Goal: Information Seeking & Learning: Learn about a topic

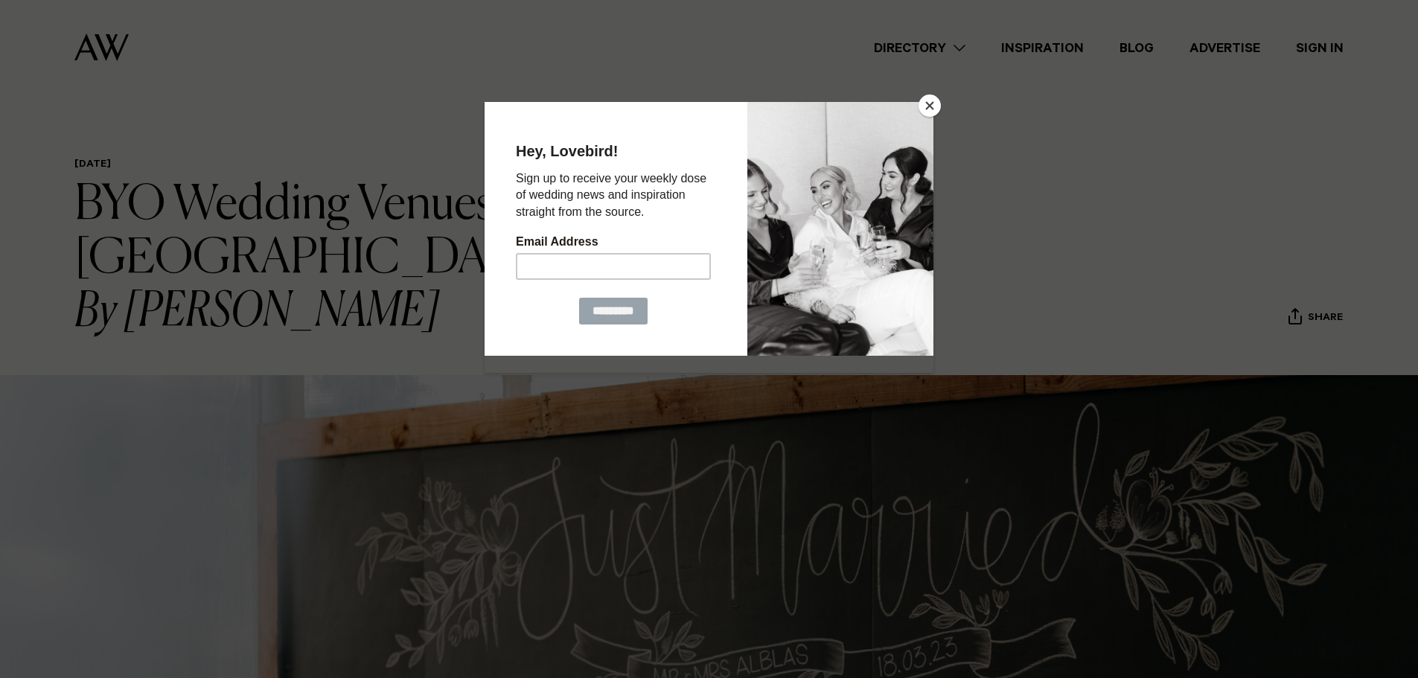
scroll to position [74, 0]
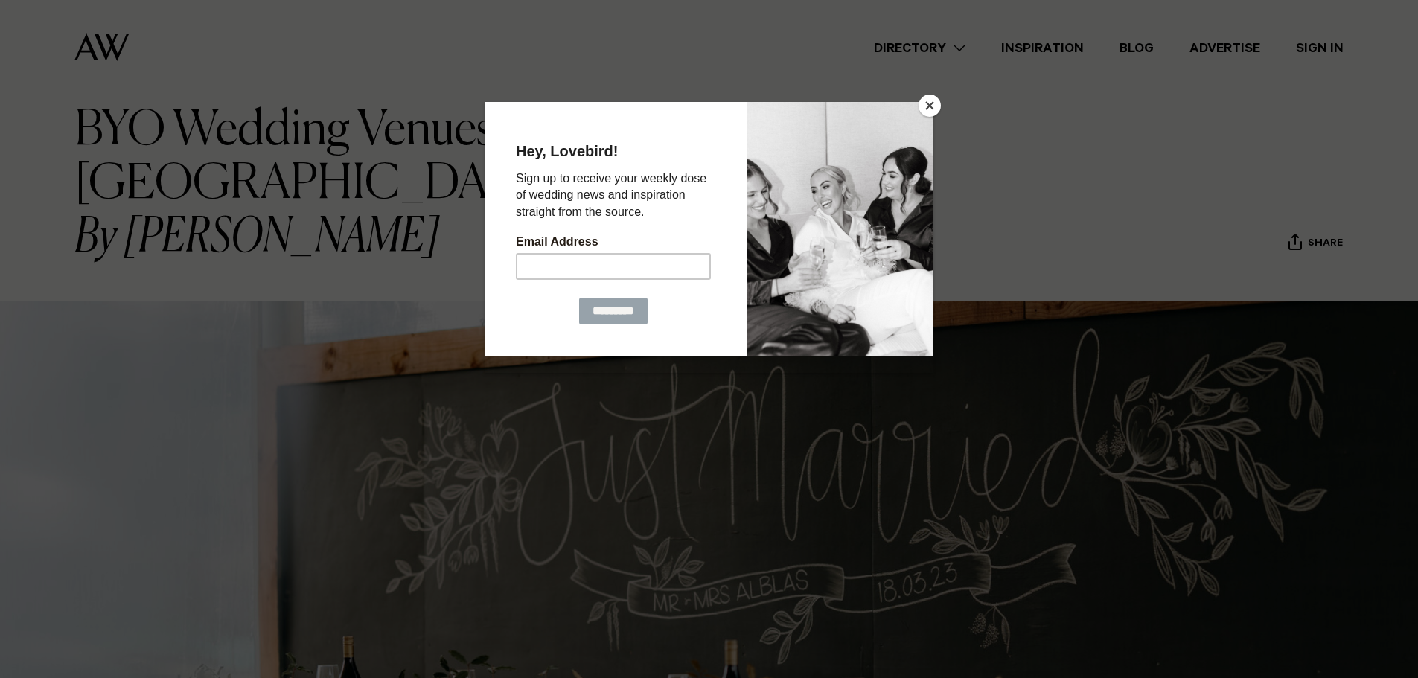
click at [929, 109] on button "Close" at bounding box center [930, 106] width 22 height 22
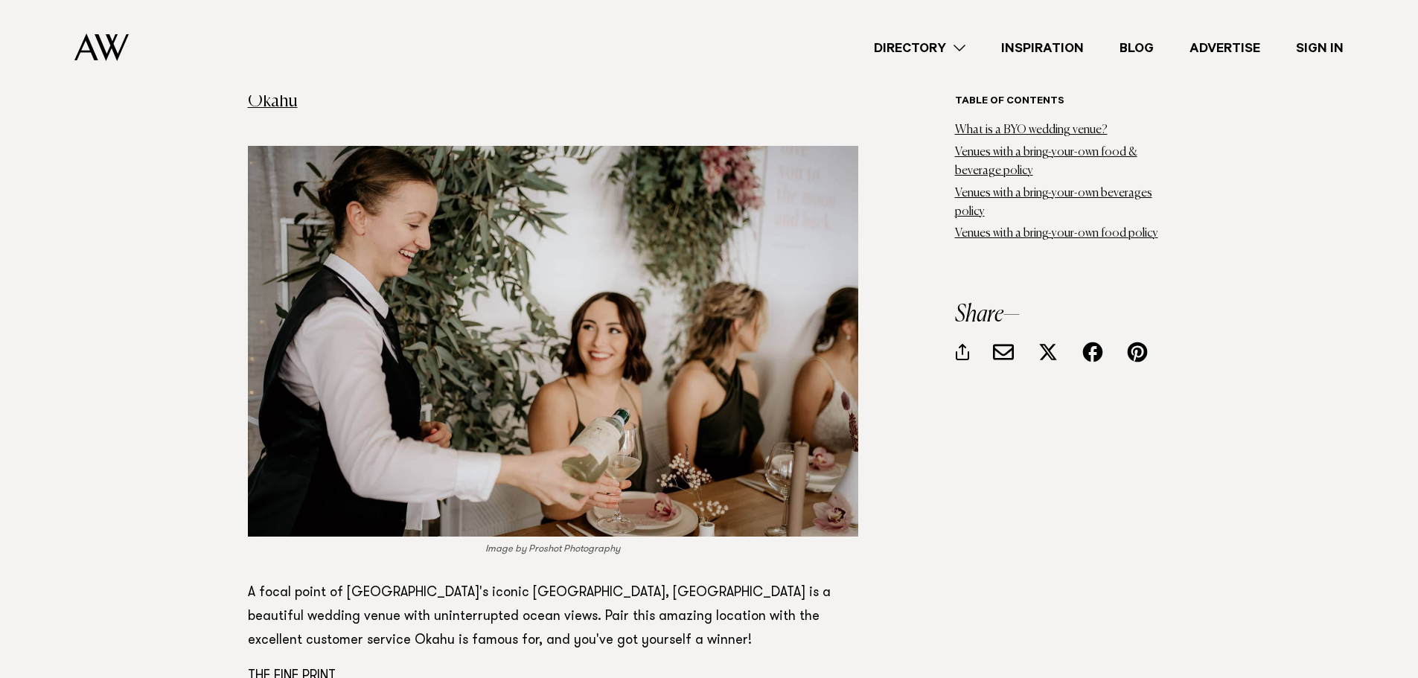
scroll to position [8710, 0]
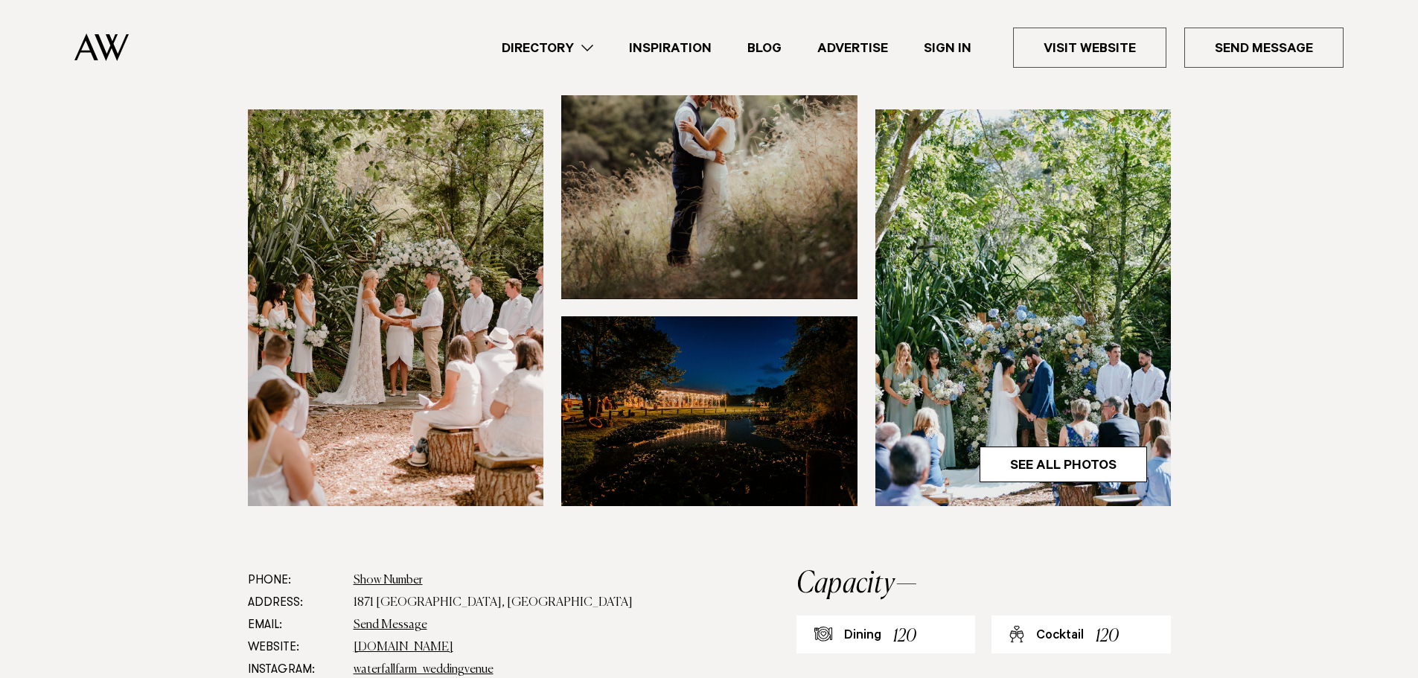
scroll to position [372, 0]
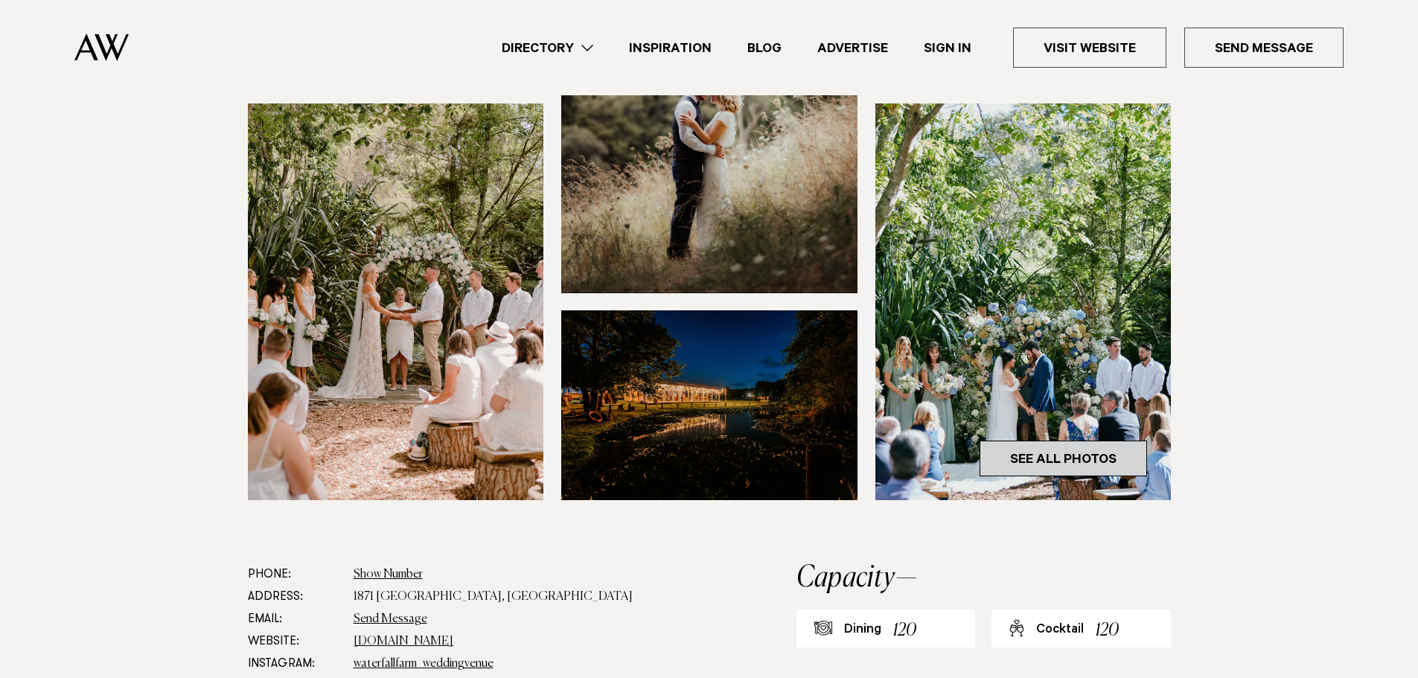
click at [1105, 465] on link "See All Photos" at bounding box center [1063, 459] width 167 height 36
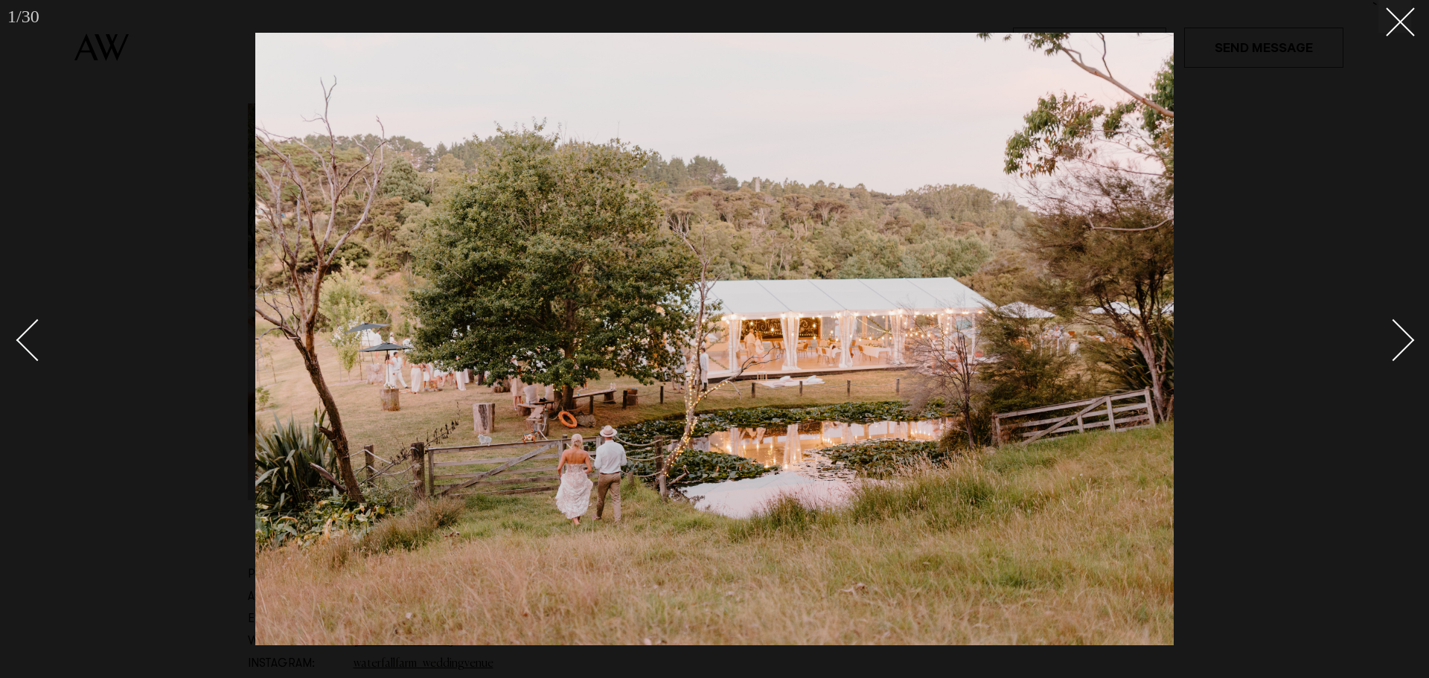
click at [1412, 340] on div "Next slide" at bounding box center [1394, 340] width 42 height 42
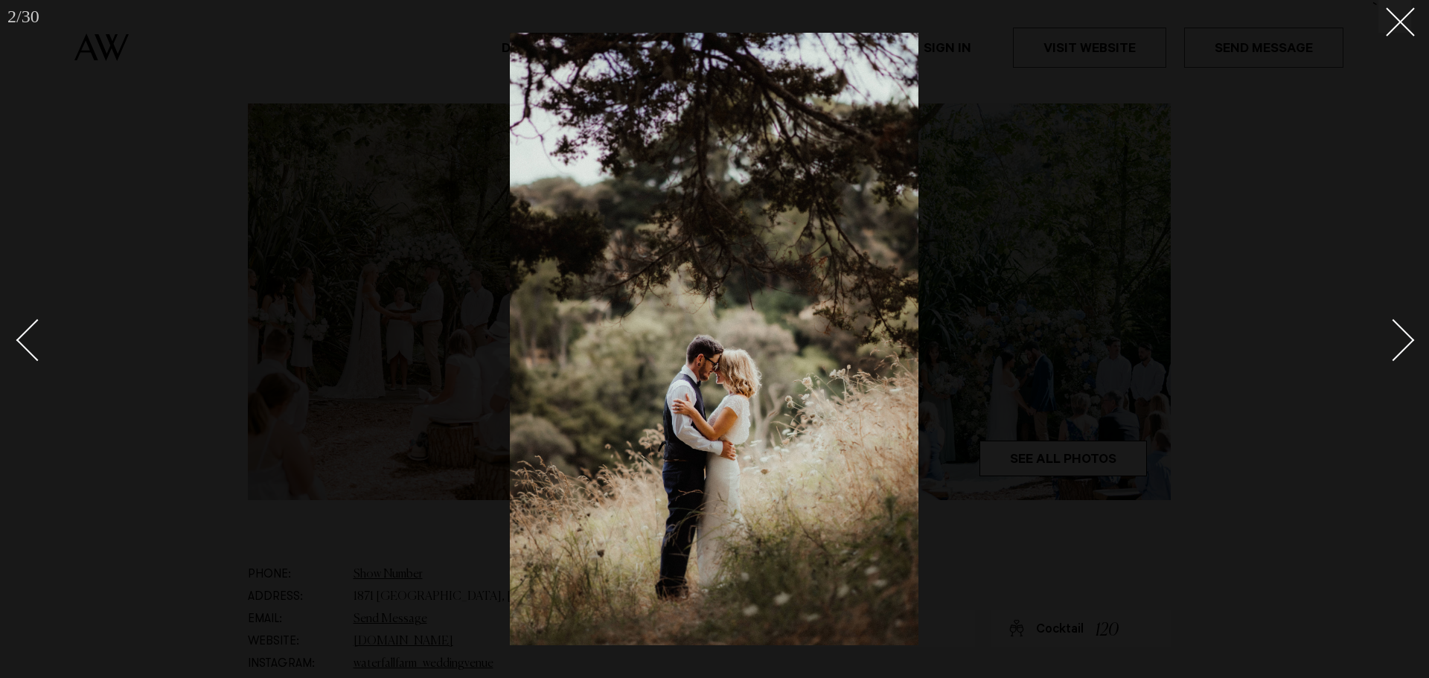
click at [1412, 340] on div "Next slide" at bounding box center [1394, 340] width 42 height 42
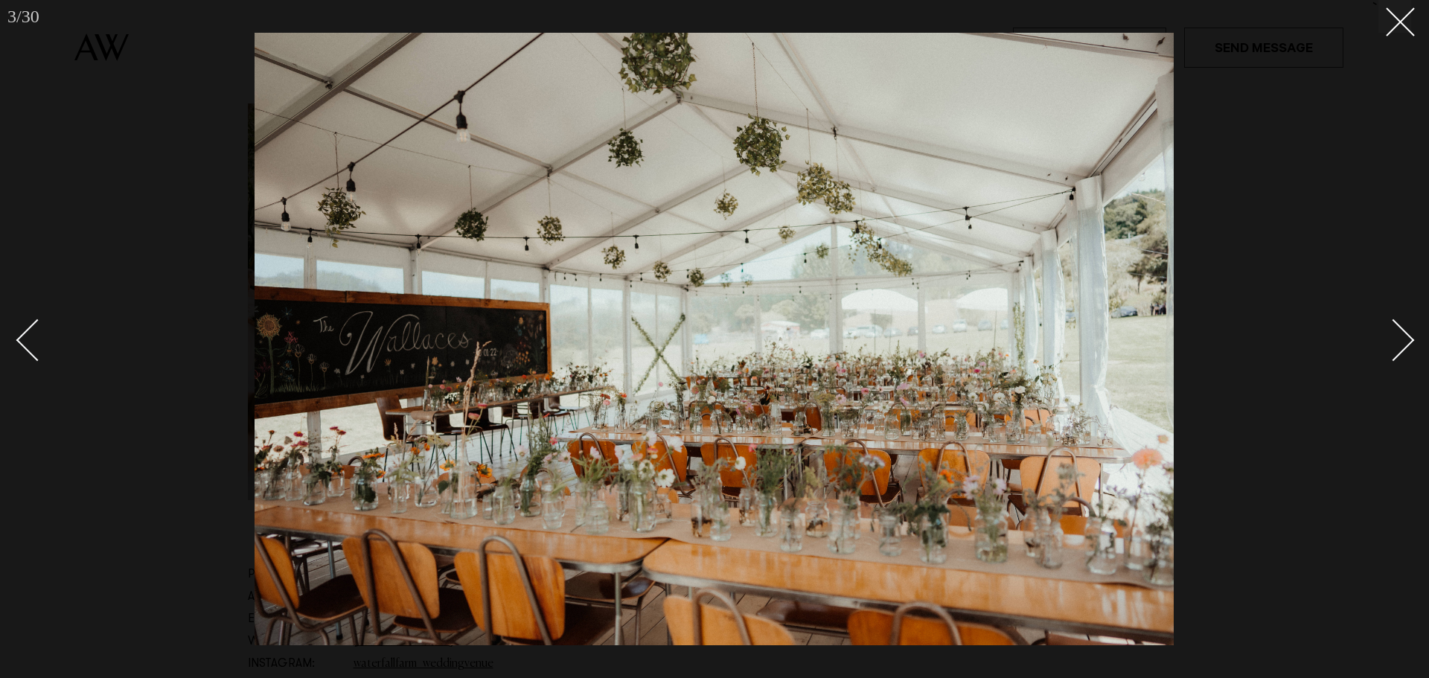
click at [1412, 340] on div "Next slide" at bounding box center [1394, 340] width 42 height 42
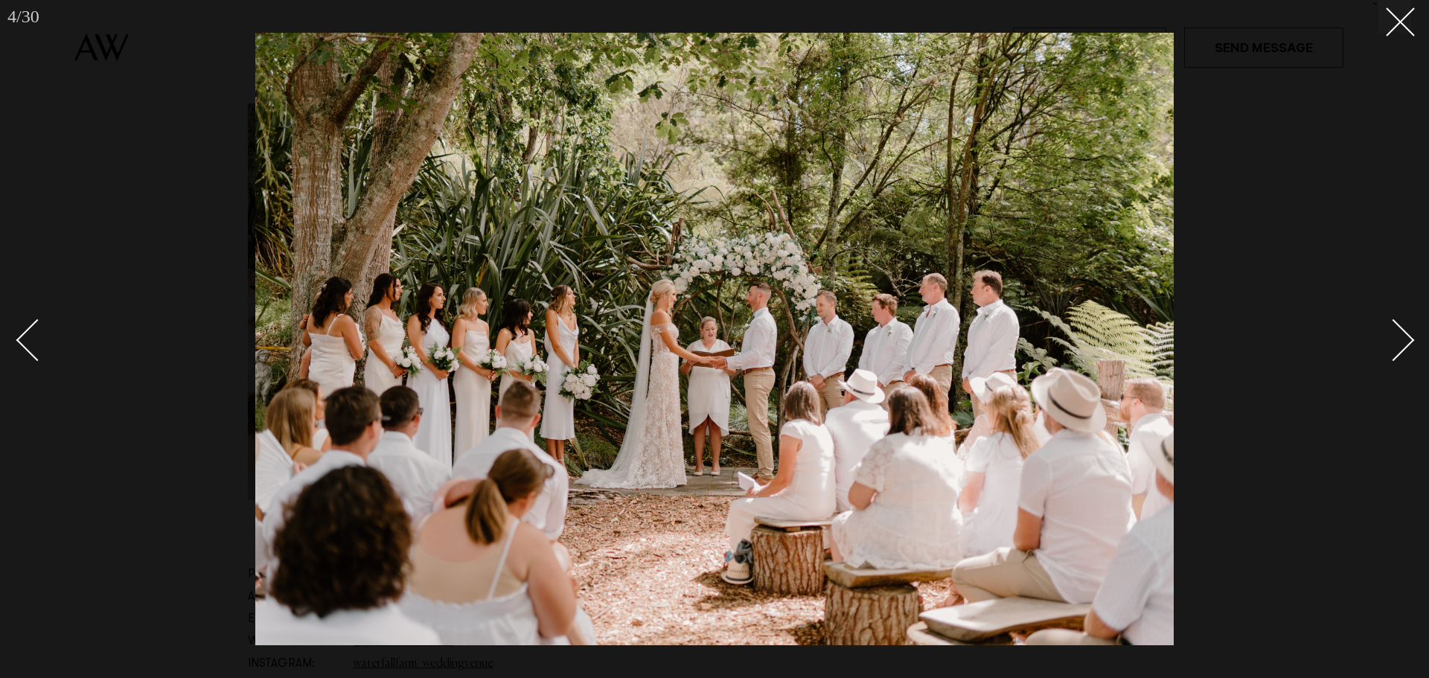
click at [1412, 340] on div "Next slide" at bounding box center [1394, 340] width 42 height 42
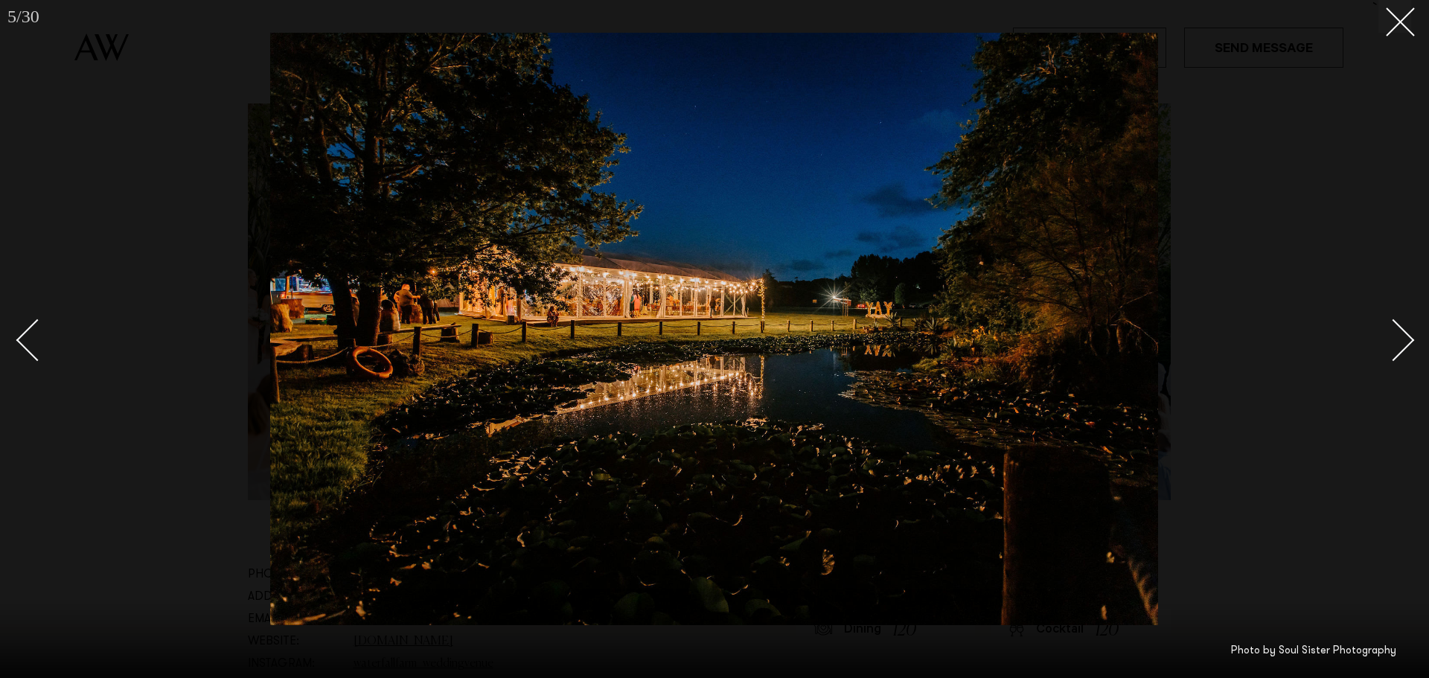
click at [1412, 340] on div "Next slide" at bounding box center [1394, 340] width 42 height 42
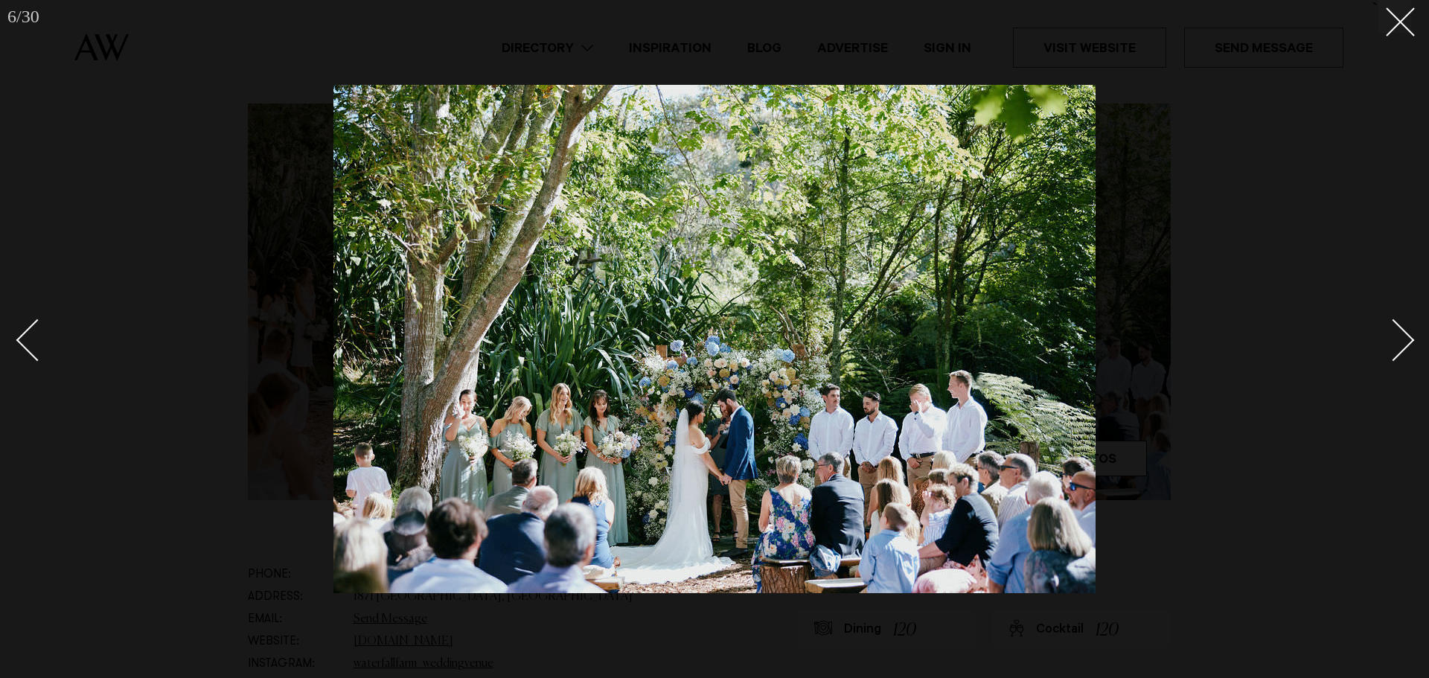
click at [1412, 340] on div "Next slide" at bounding box center [1394, 340] width 42 height 42
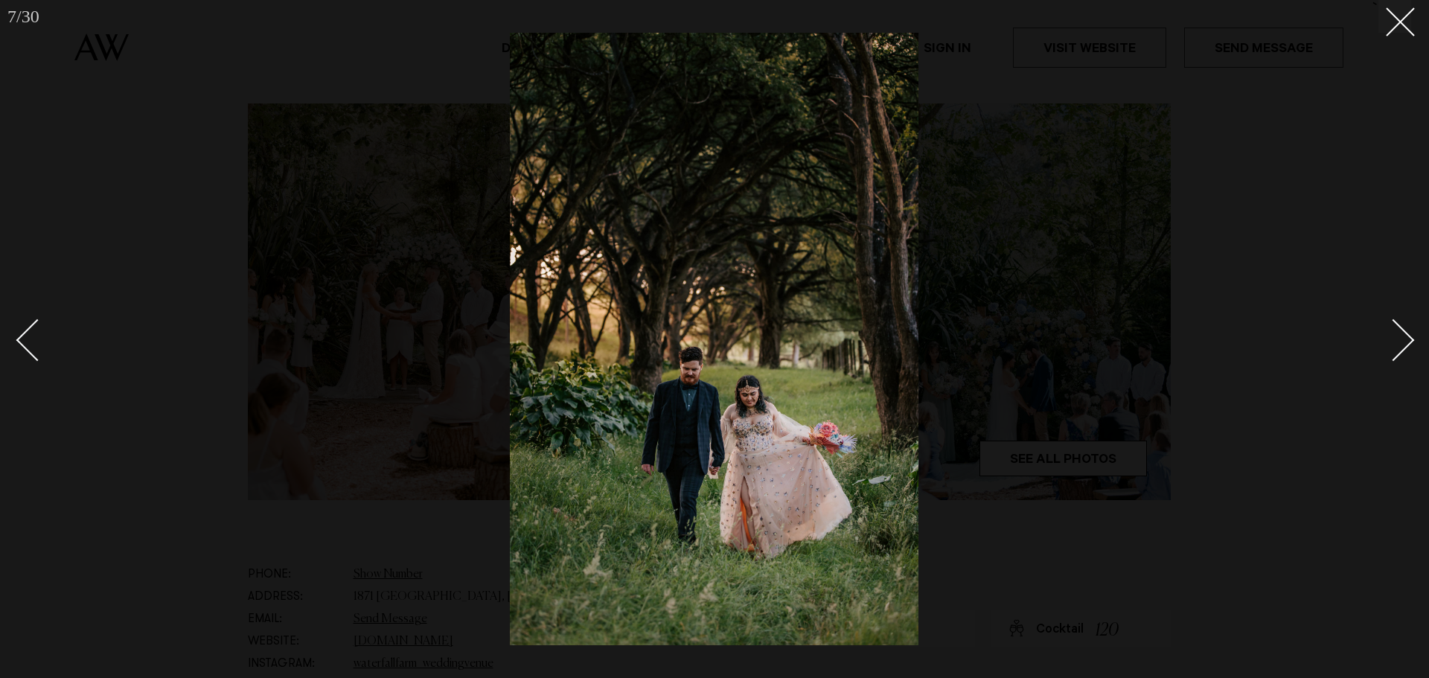
click at [1412, 340] on div "Next slide" at bounding box center [1394, 340] width 42 height 42
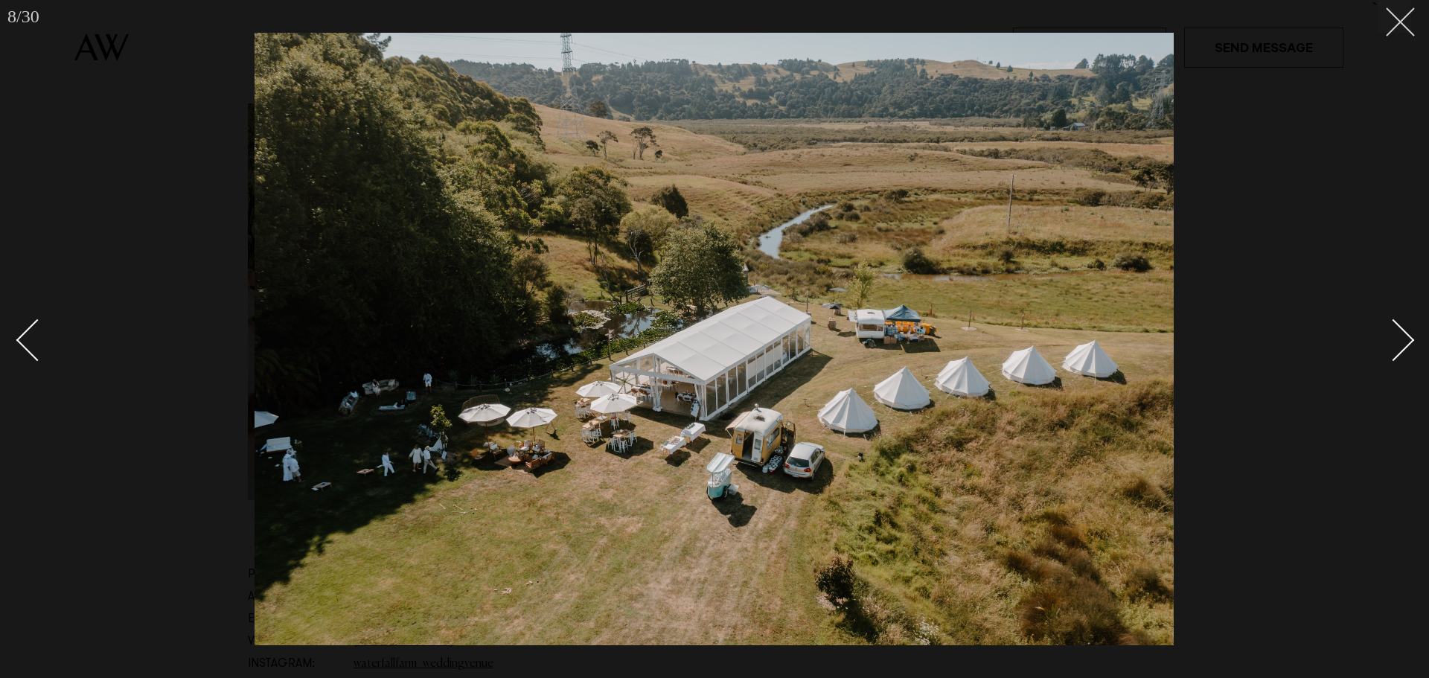
click at [1401, 22] on line at bounding box center [1401, 22] width 28 height 28
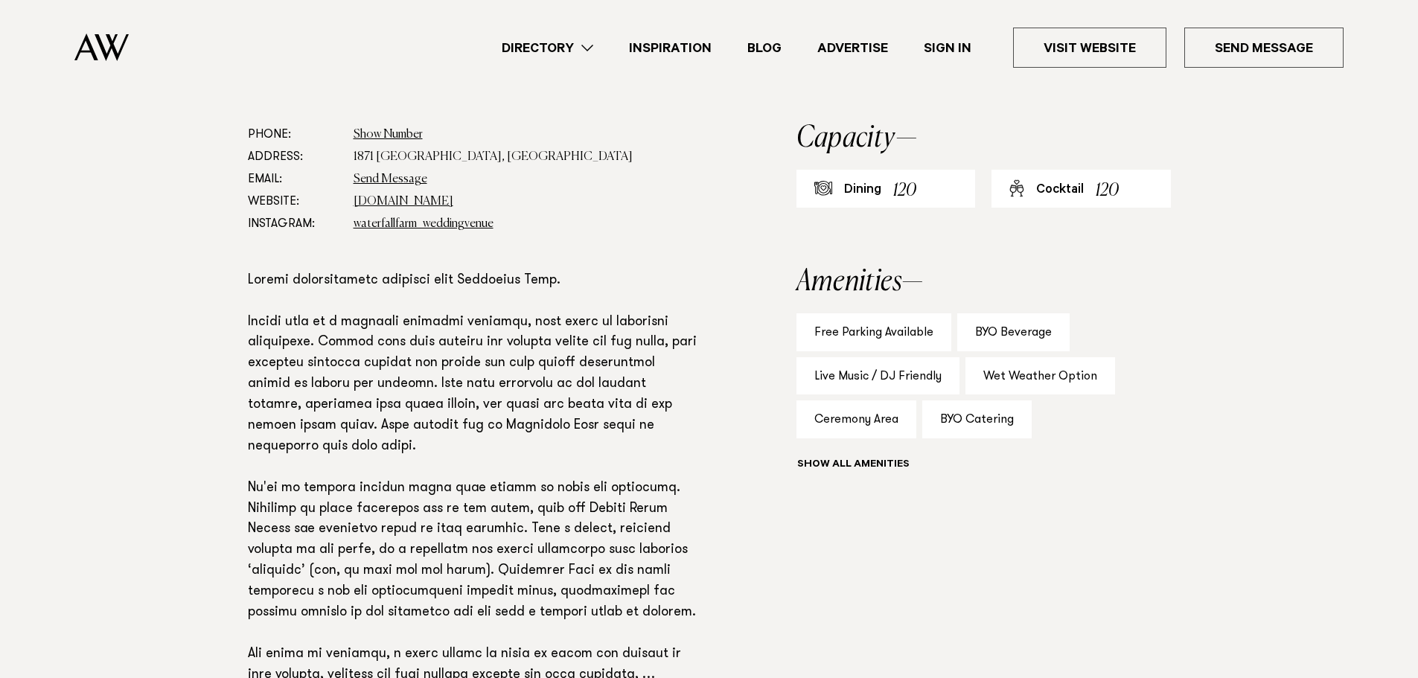
scroll to position [819, 0]
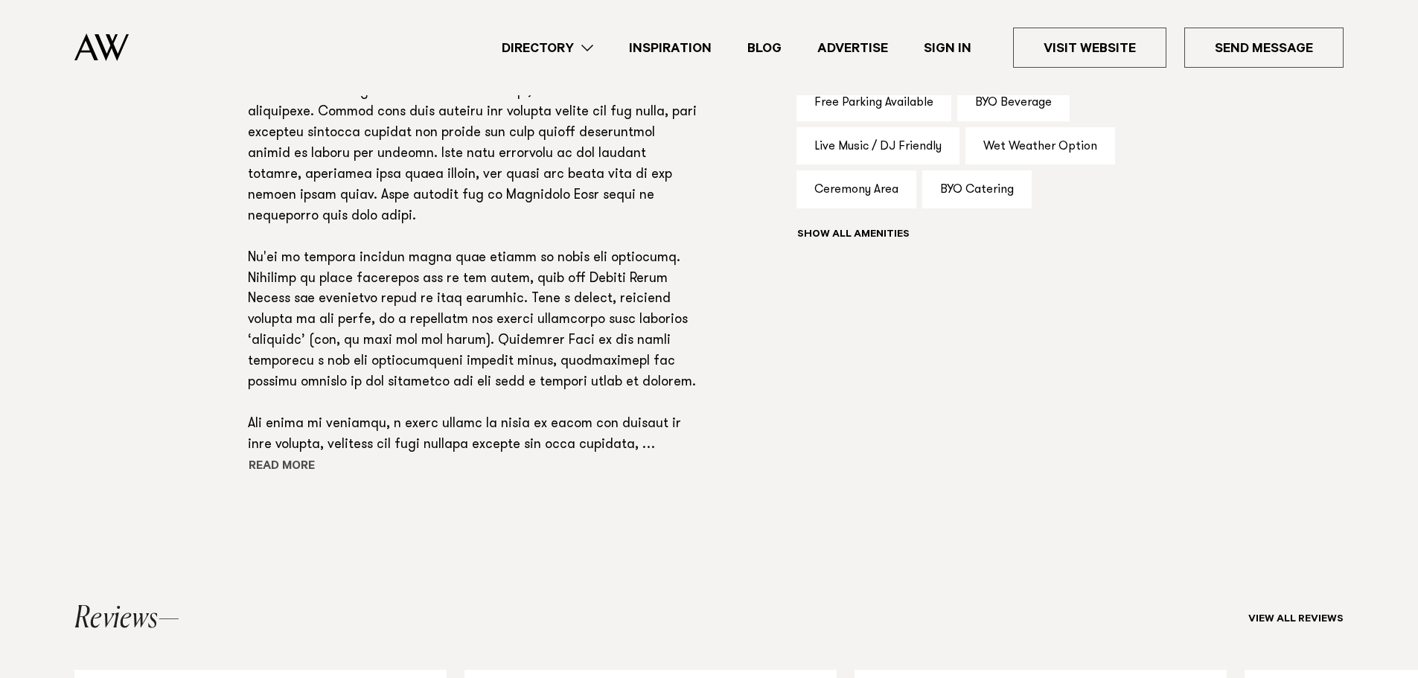
click at [298, 468] on button "Read more" at bounding box center [315, 467] width 134 height 22
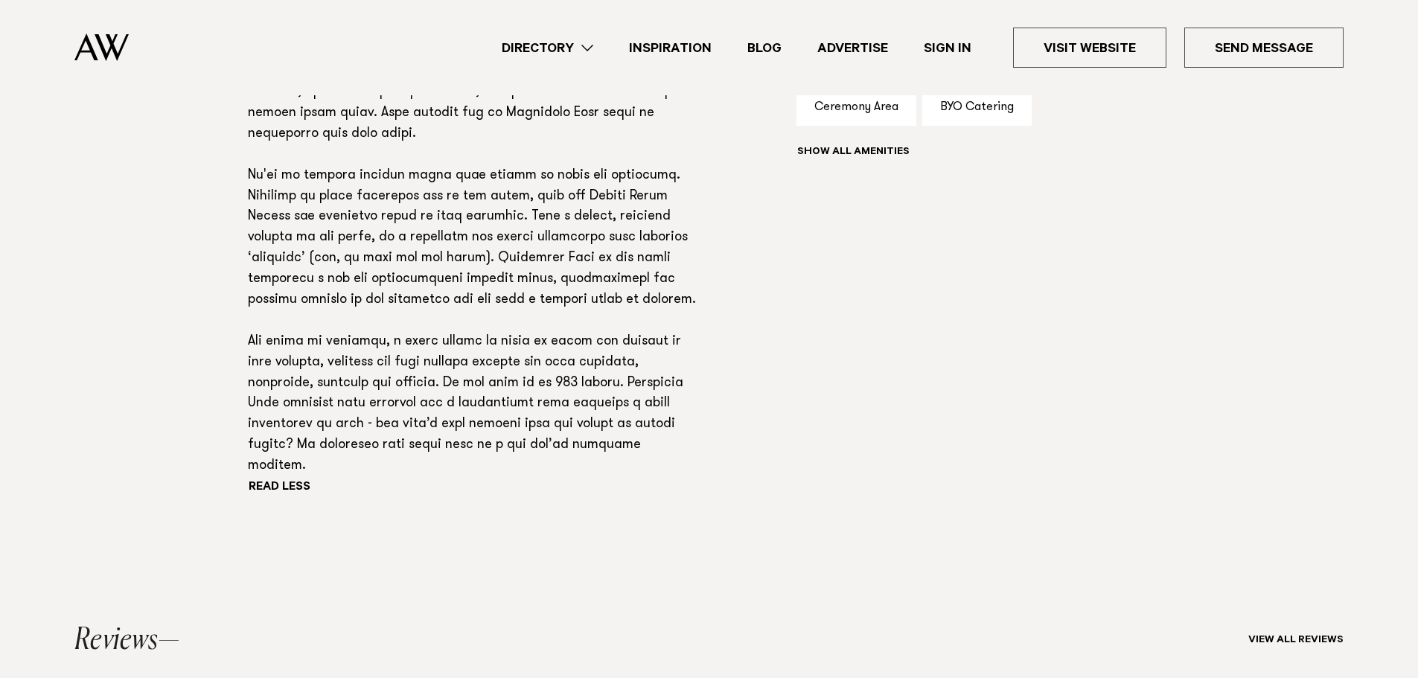
scroll to position [678, 0]
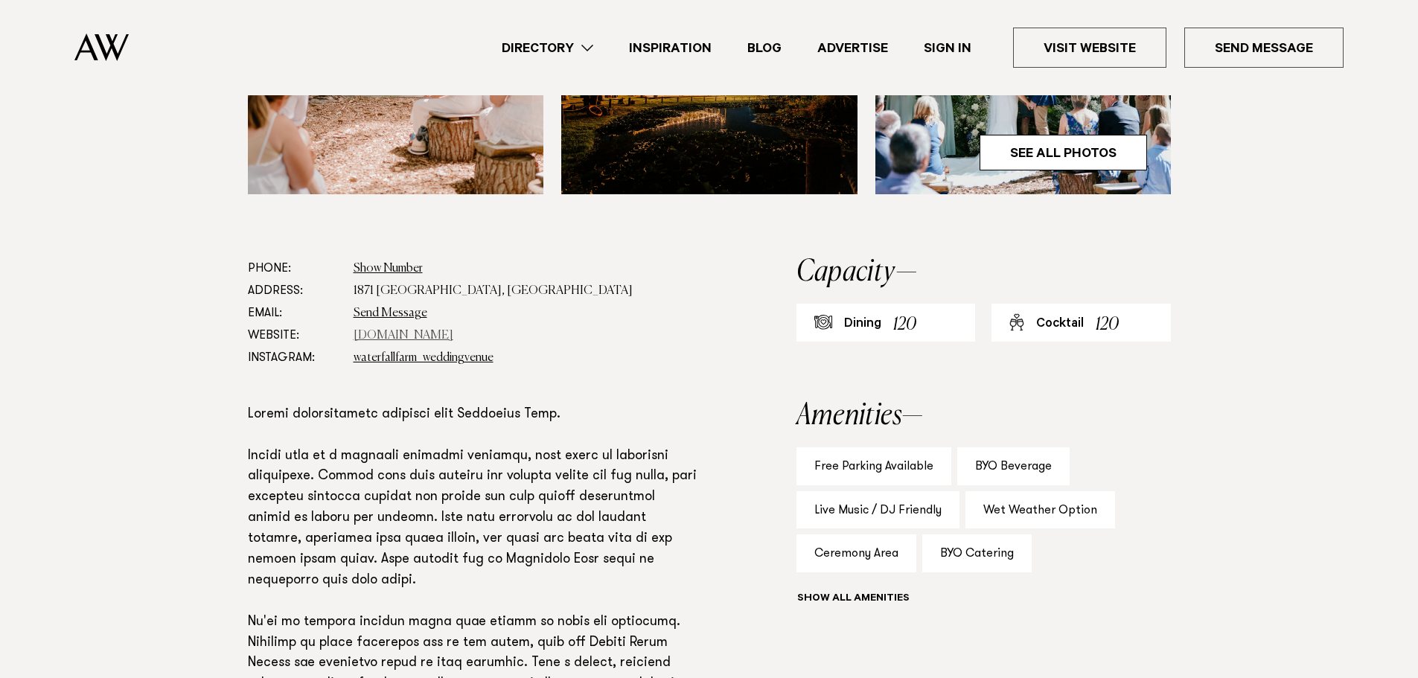
click at [422, 334] on link "www.waterfallfarm.net" at bounding box center [404, 336] width 100 height 12
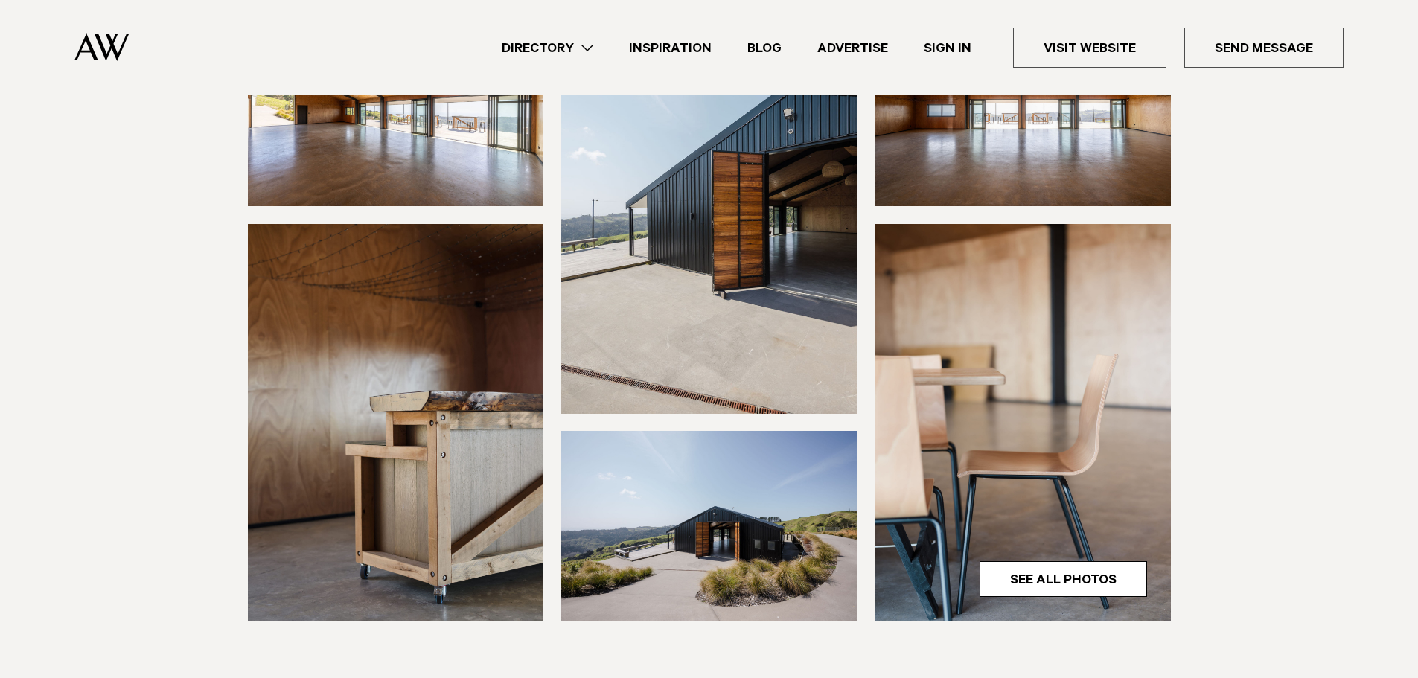
scroll to position [447, 0]
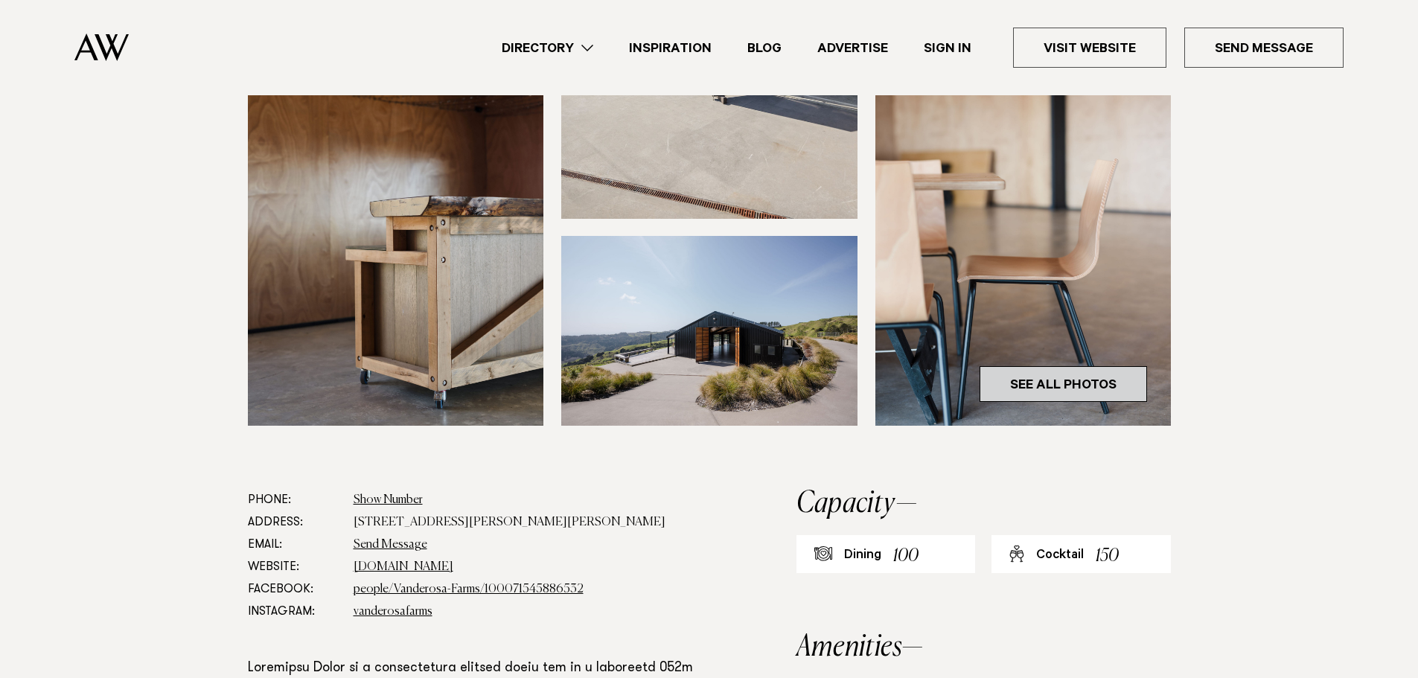
click at [1047, 380] on link "See All Photos" at bounding box center [1063, 384] width 167 height 36
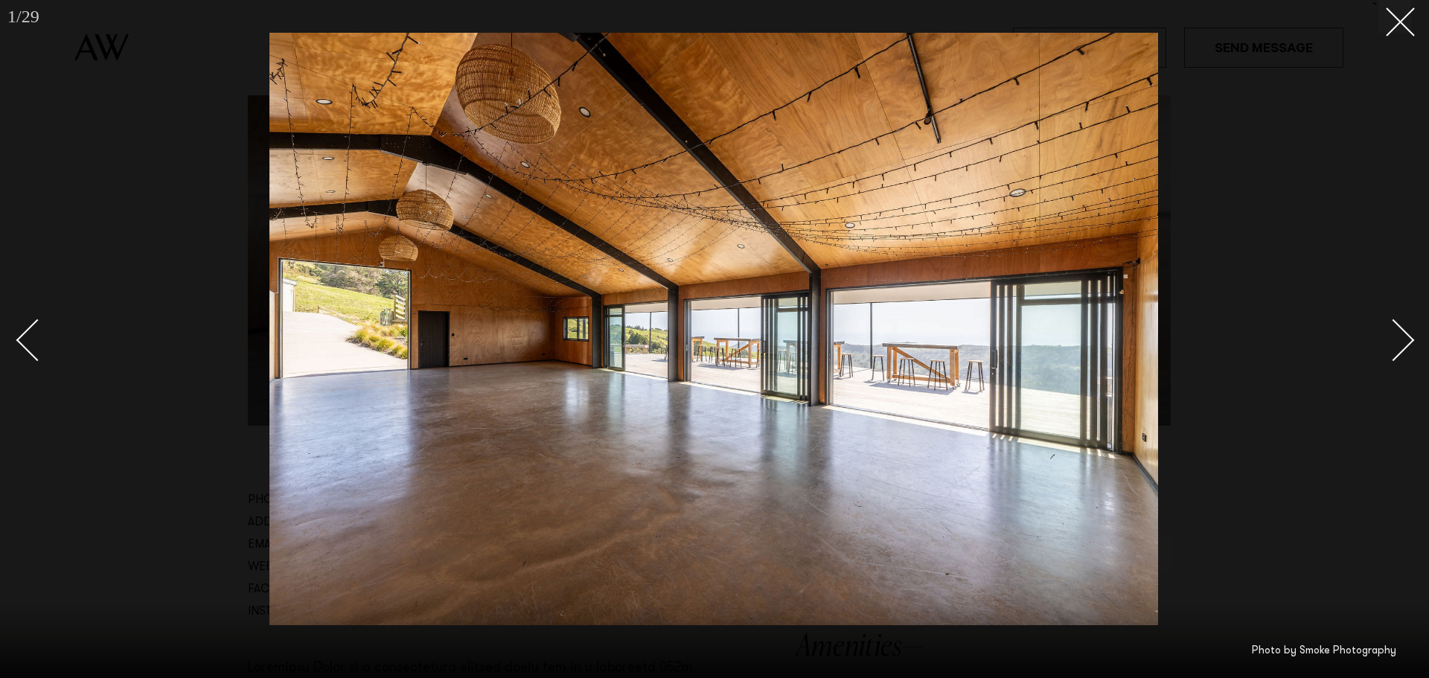
click at [1386, 345] on div "Next slide" at bounding box center [1394, 340] width 42 height 42
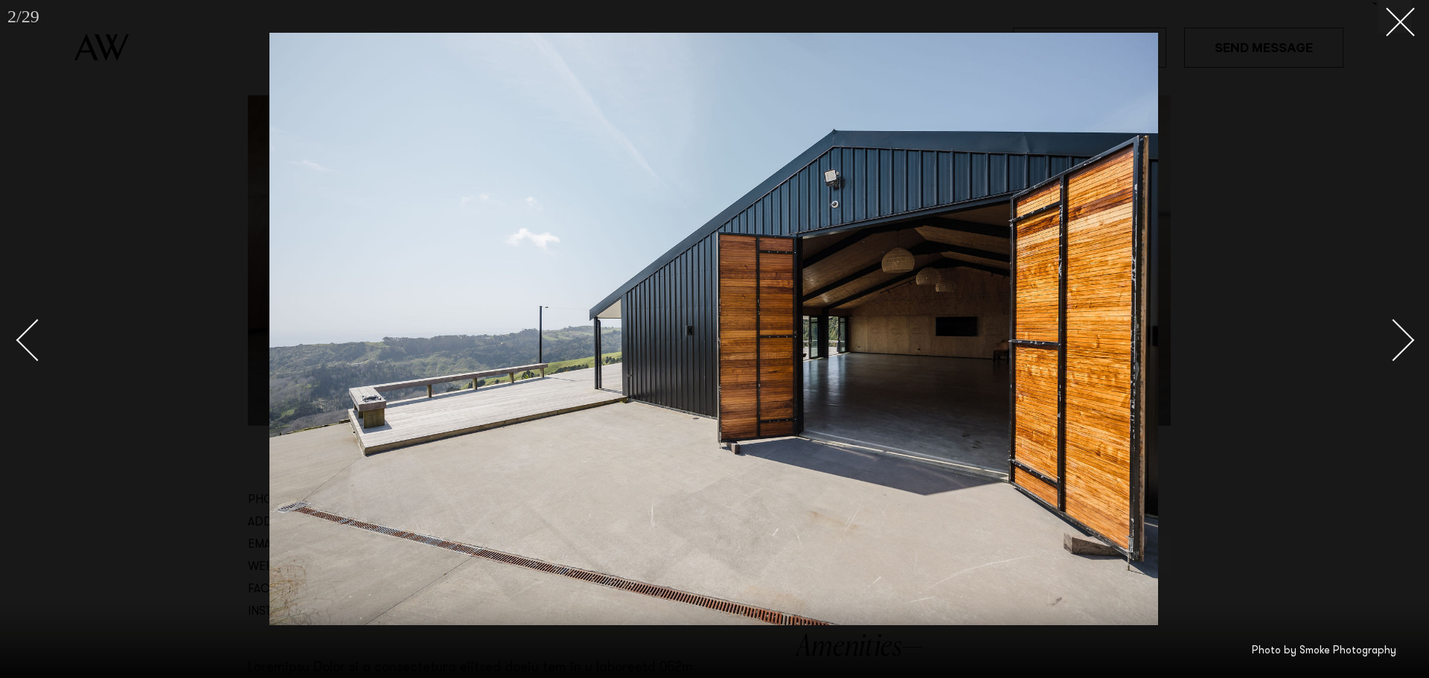
click at [1386, 345] on div "Next slide" at bounding box center [1394, 340] width 42 height 42
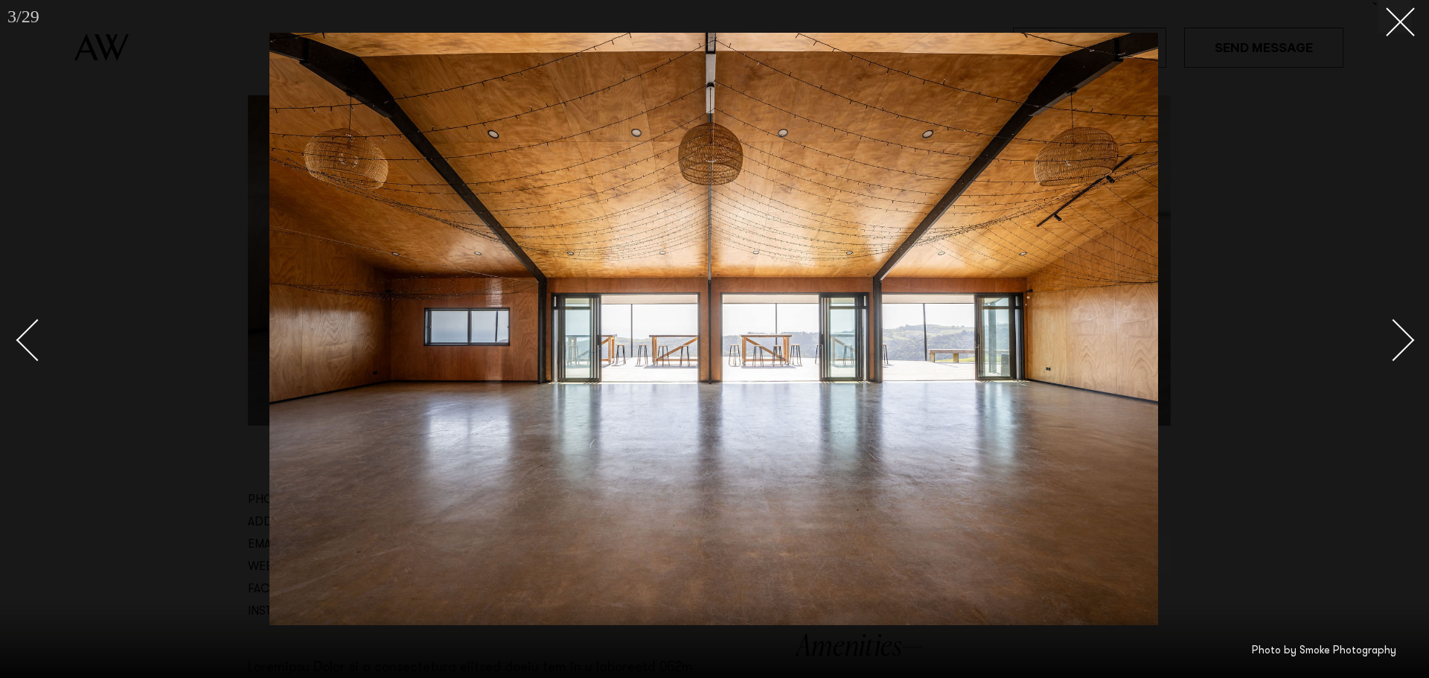
click at [1386, 345] on div "Next slide" at bounding box center [1394, 340] width 42 height 42
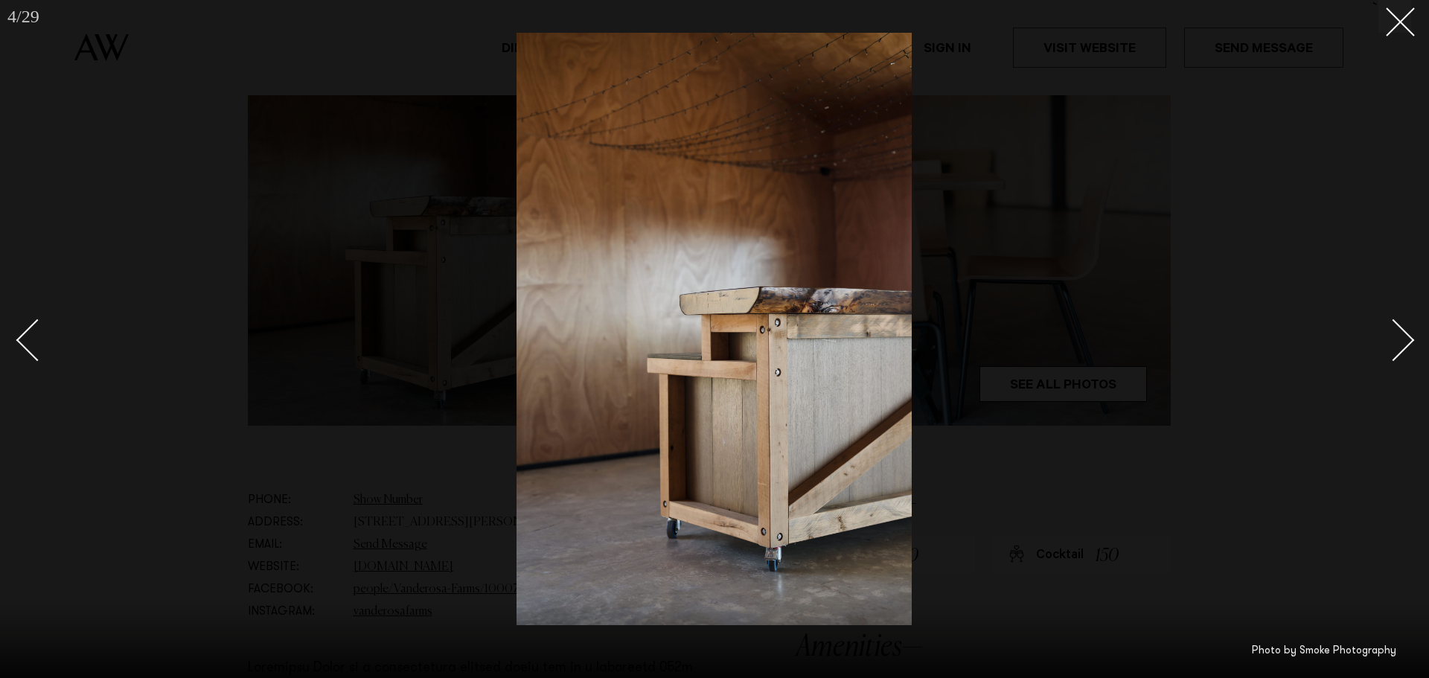
click at [1386, 345] on div "Next slide" at bounding box center [1394, 340] width 42 height 42
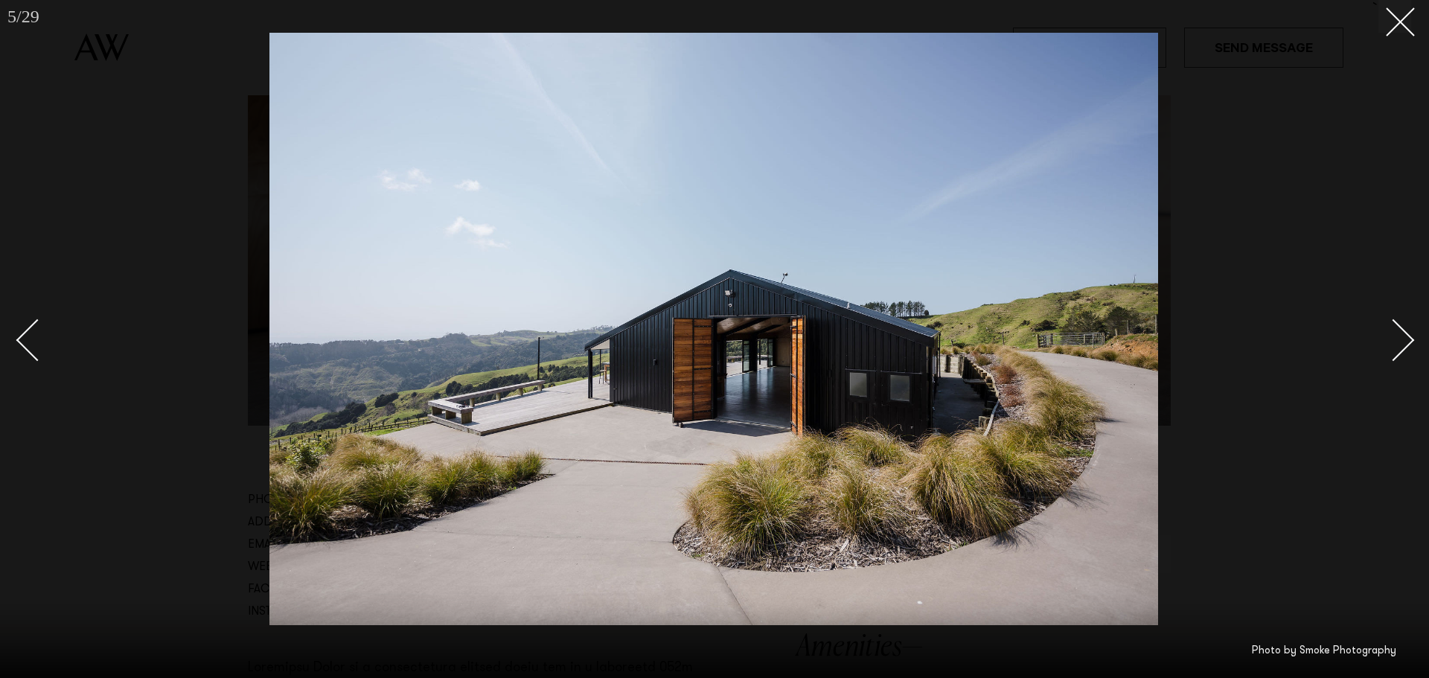
click at [1386, 345] on div "Next slide" at bounding box center [1394, 340] width 42 height 42
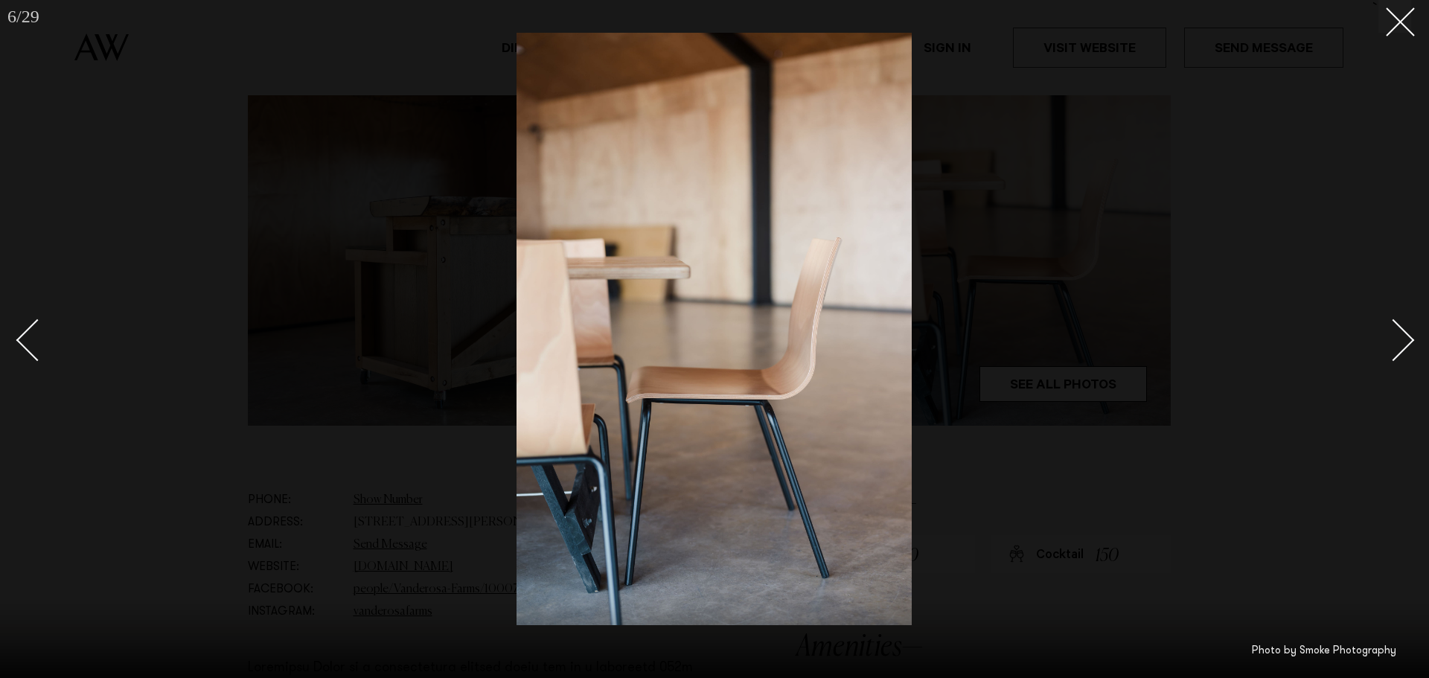
click at [1386, 345] on div "Next slide" at bounding box center [1394, 340] width 42 height 42
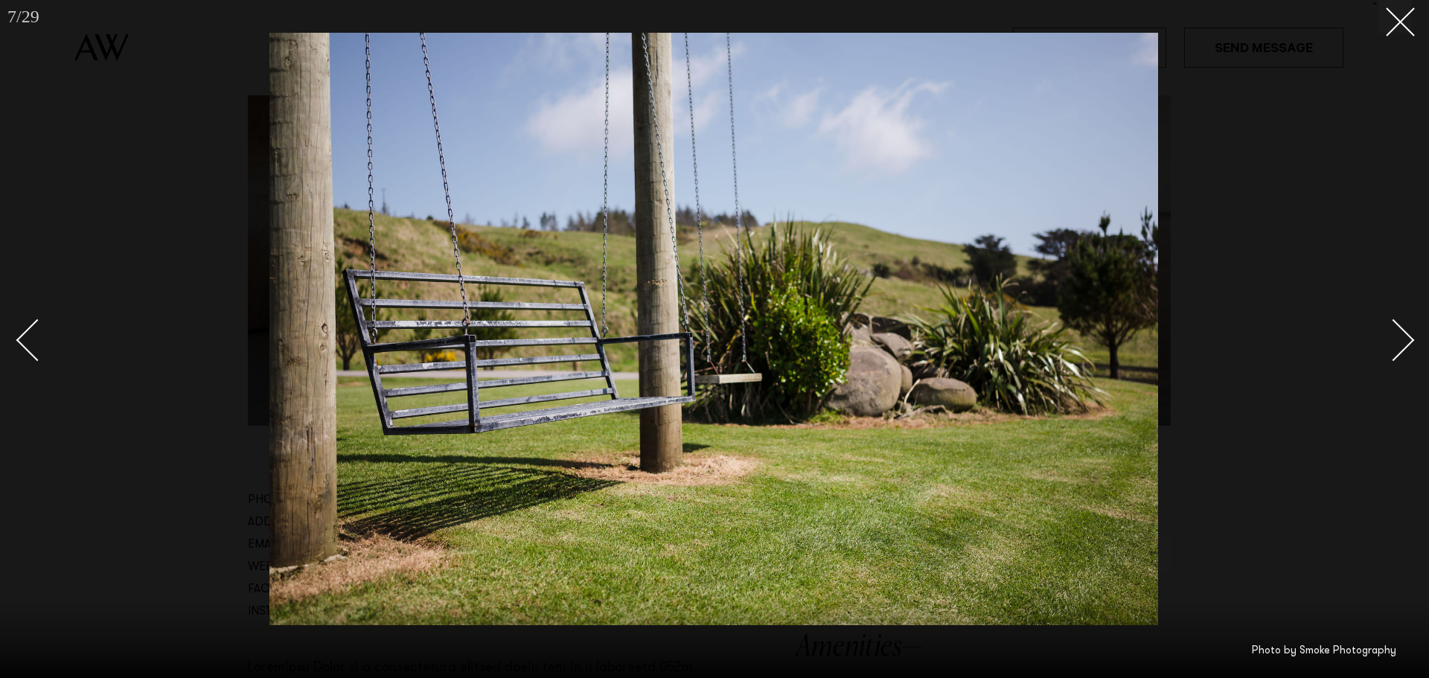
click at [1386, 345] on div "Next slide" at bounding box center [1394, 340] width 42 height 42
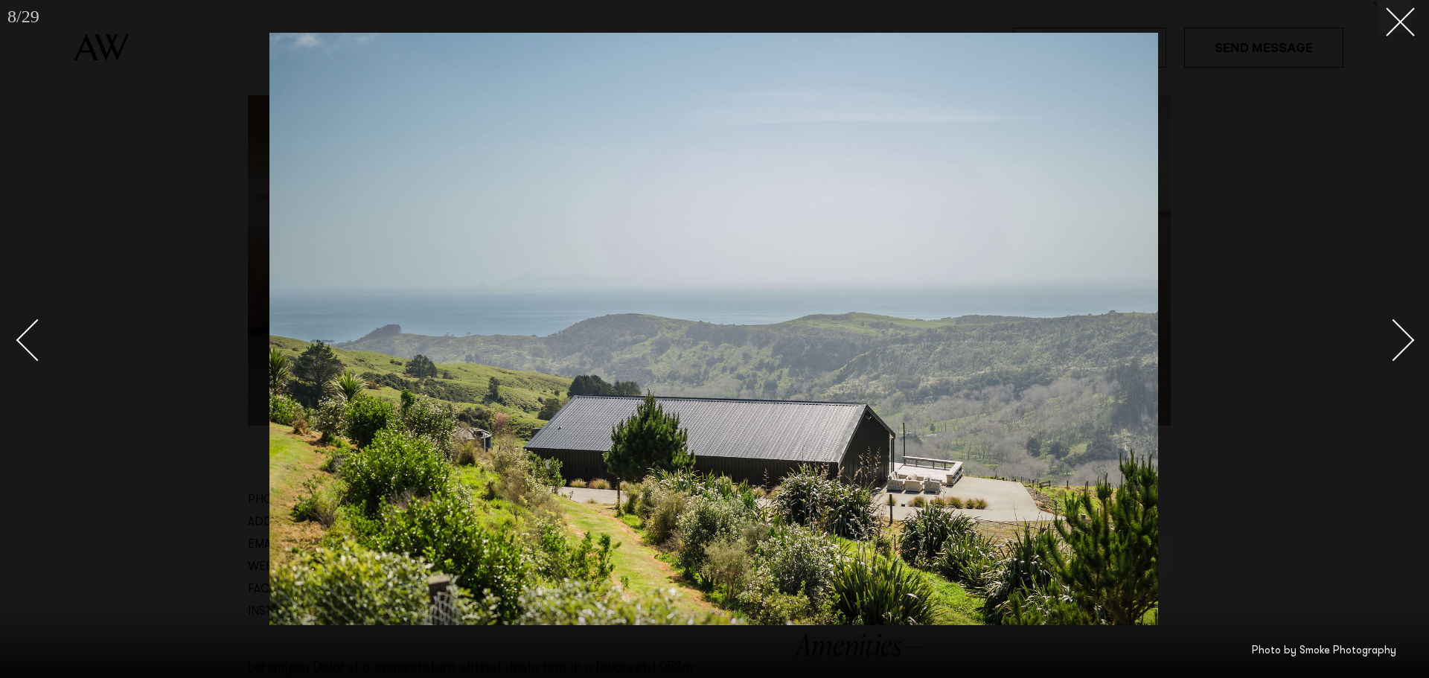
click at [1391, 345] on div "Next slide" at bounding box center [1394, 340] width 42 height 42
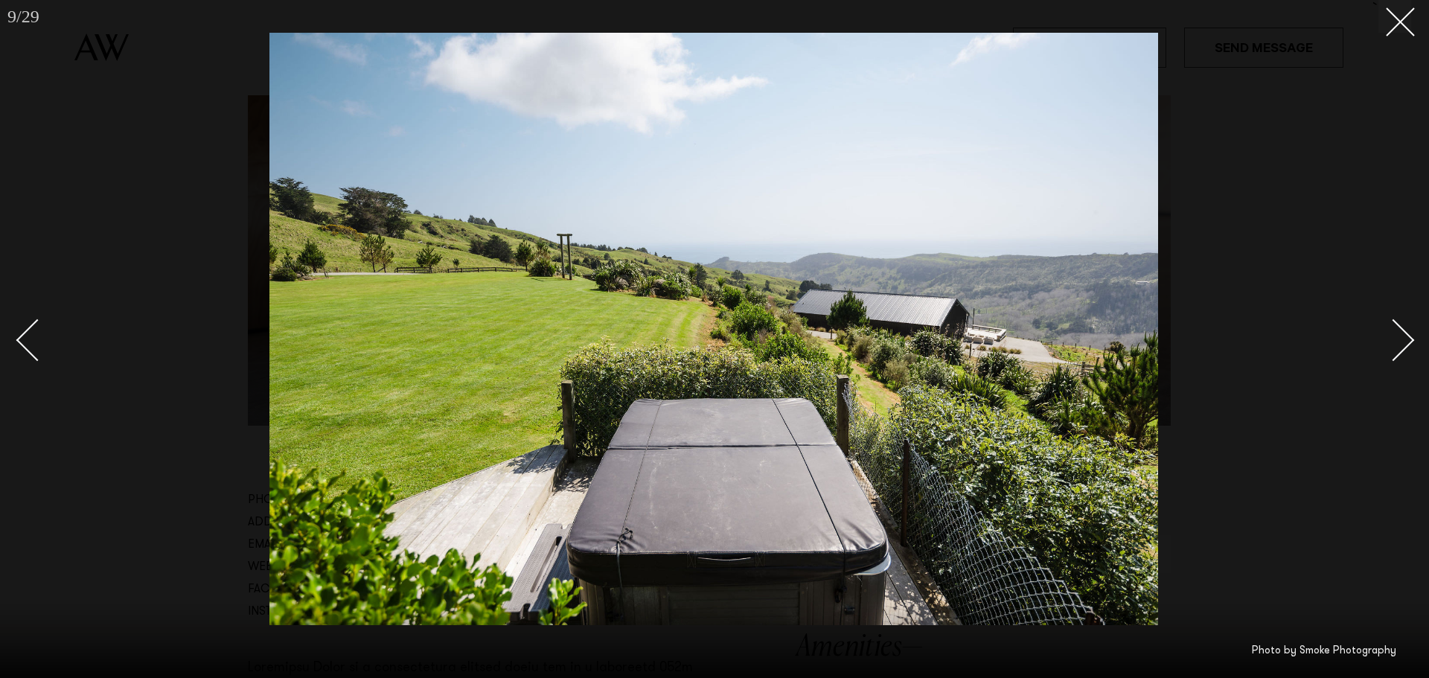
click at [1396, 345] on div "Next slide" at bounding box center [1394, 340] width 42 height 42
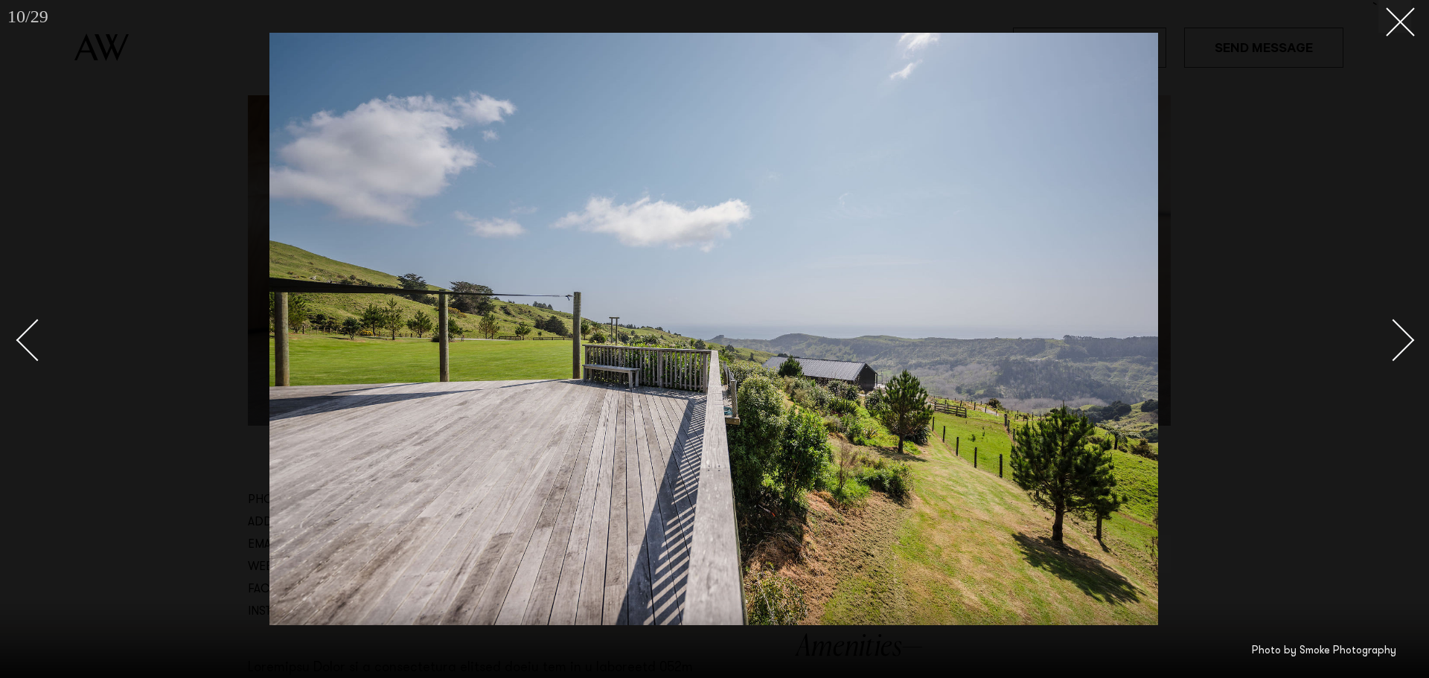
click at [1396, 345] on div "Next slide" at bounding box center [1394, 340] width 42 height 42
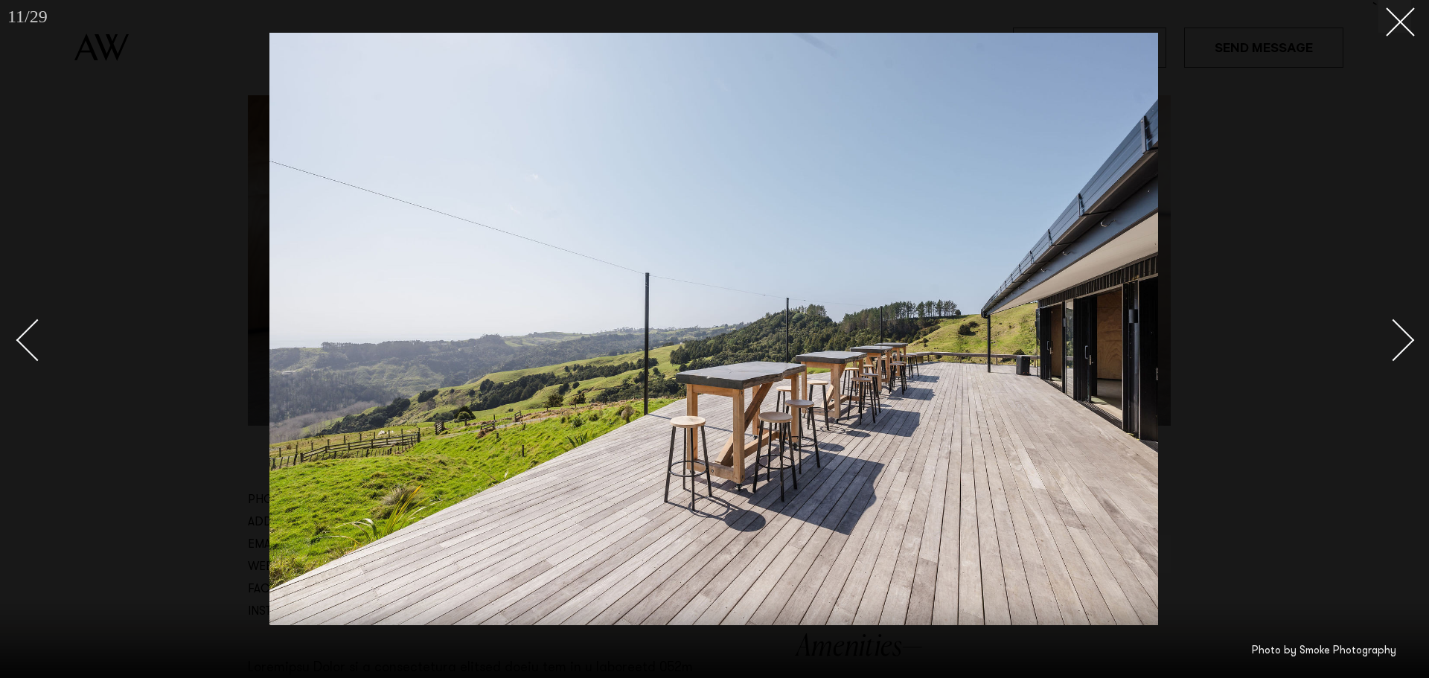
click at [1396, 345] on div "Next slide" at bounding box center [1394, 340] width 42 height 42
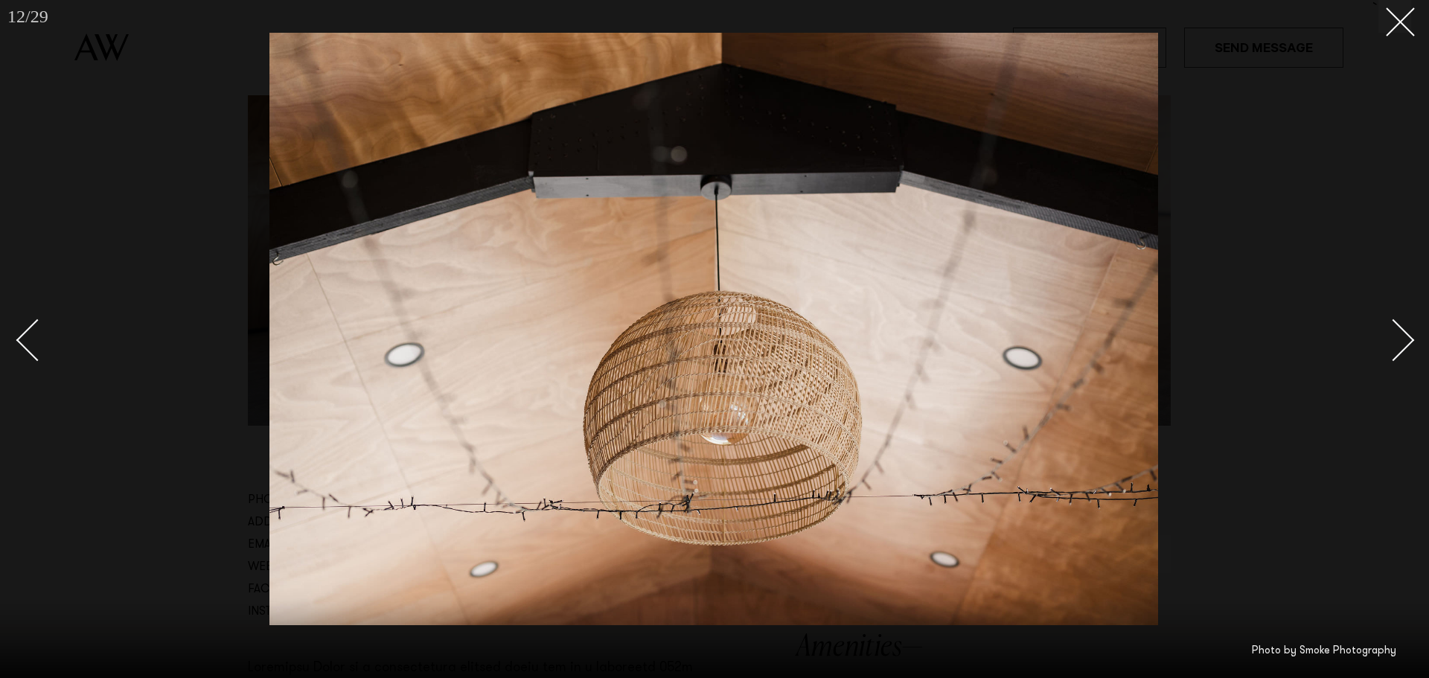
click at [1396, 345] on div "Next slide" at bounding box center [1394, 340] width 42 height 42
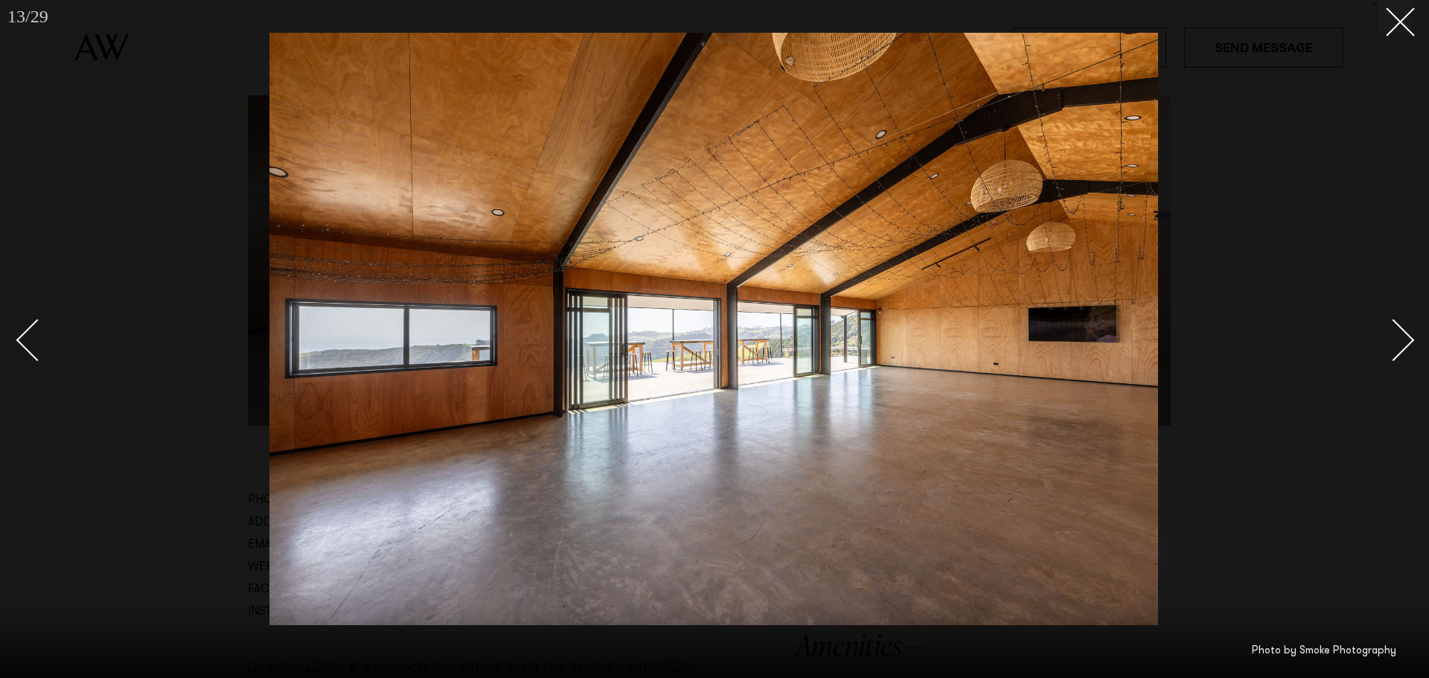
click at [1398, 350] on div "Next slide" at bounding box center [1394, 340] width 42 height 42
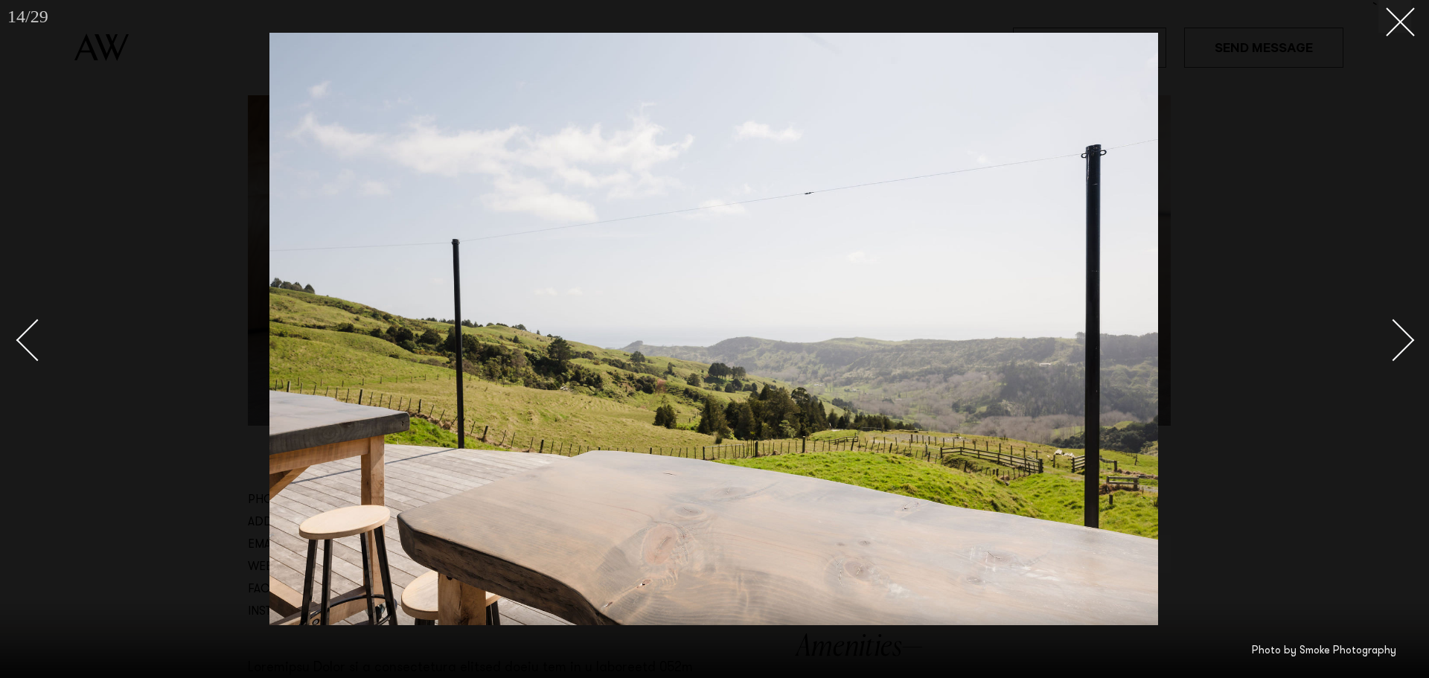
click at [1403, 33] on div at bounding box center [714, 339] width 1429 height 678
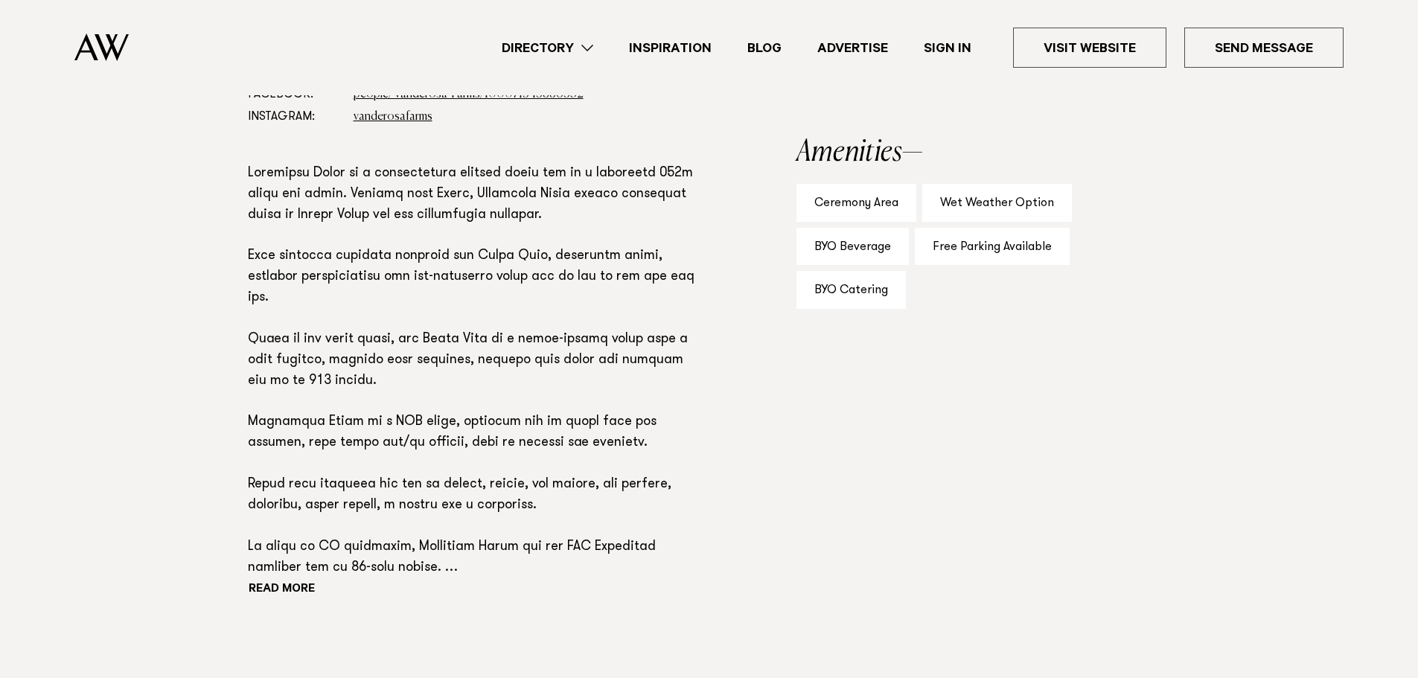
scroll to position [968, 0]
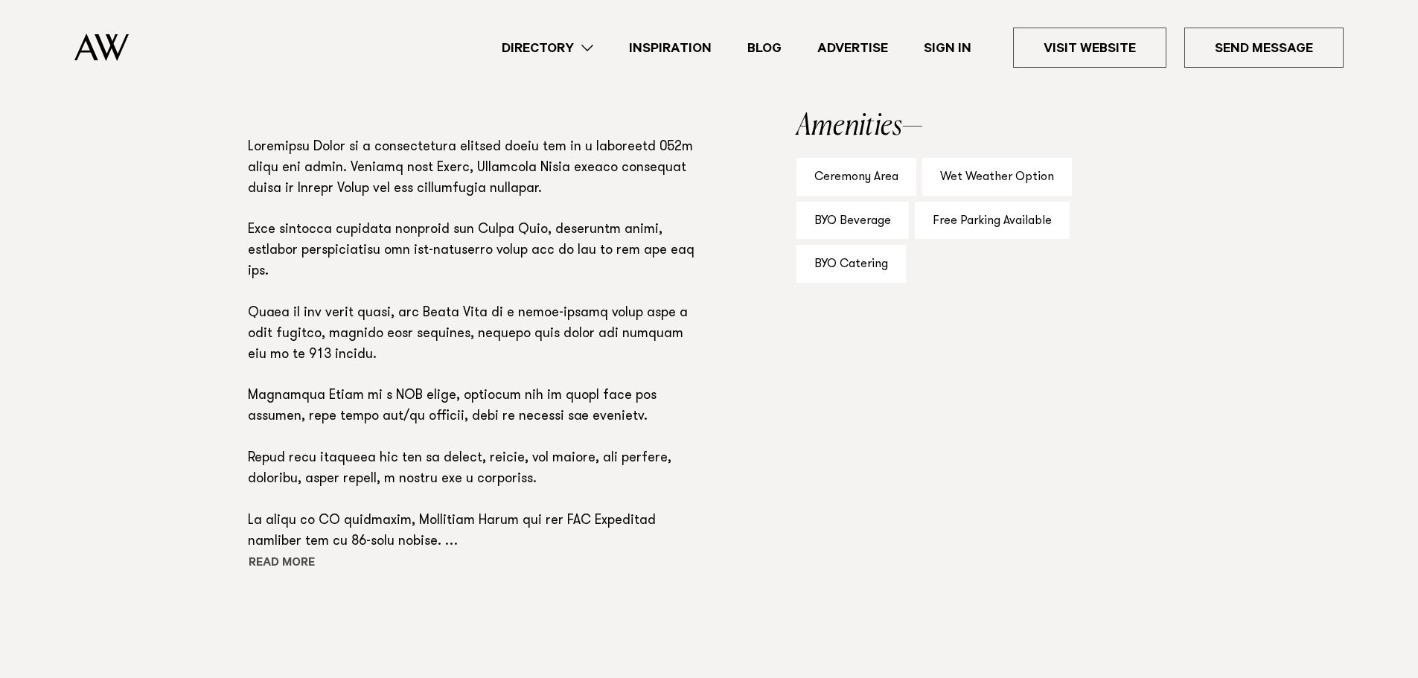
click at [298, 558] on button "Read more" at bounding box center [315, 564] width 134 height 22
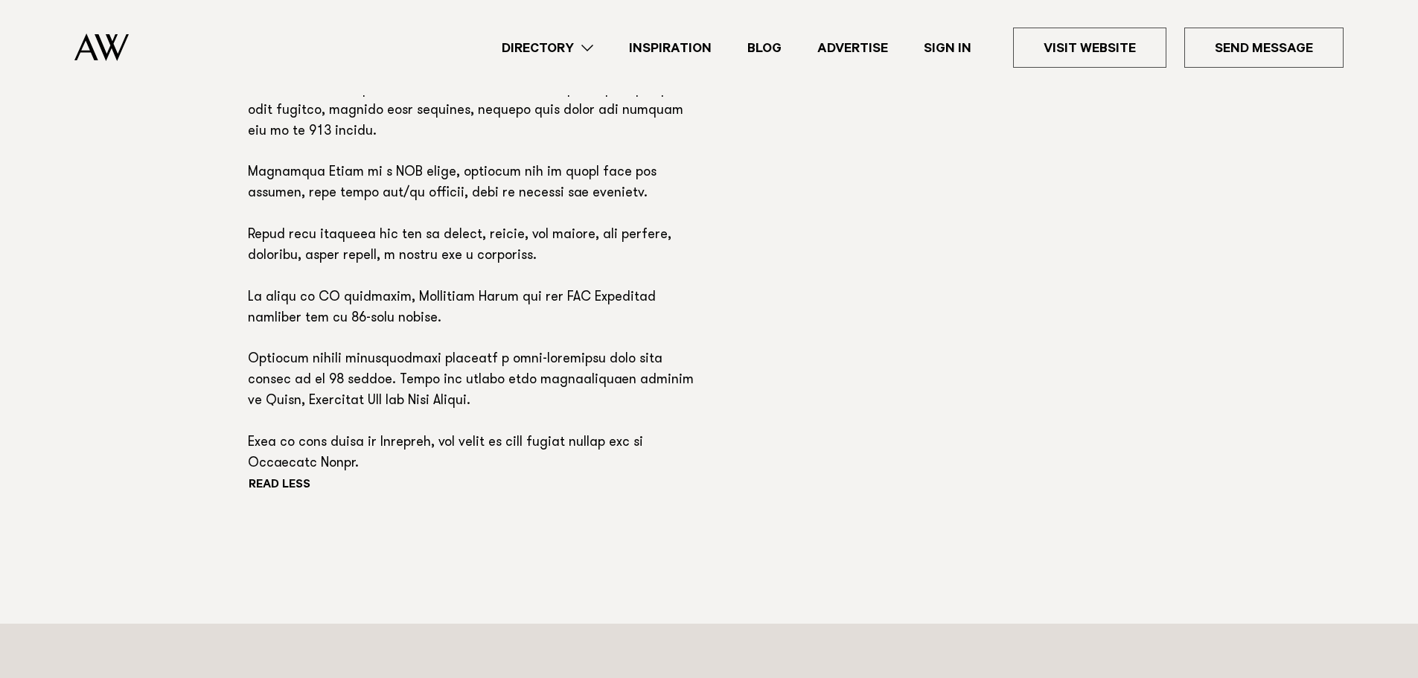
scroll to position [670, 0]
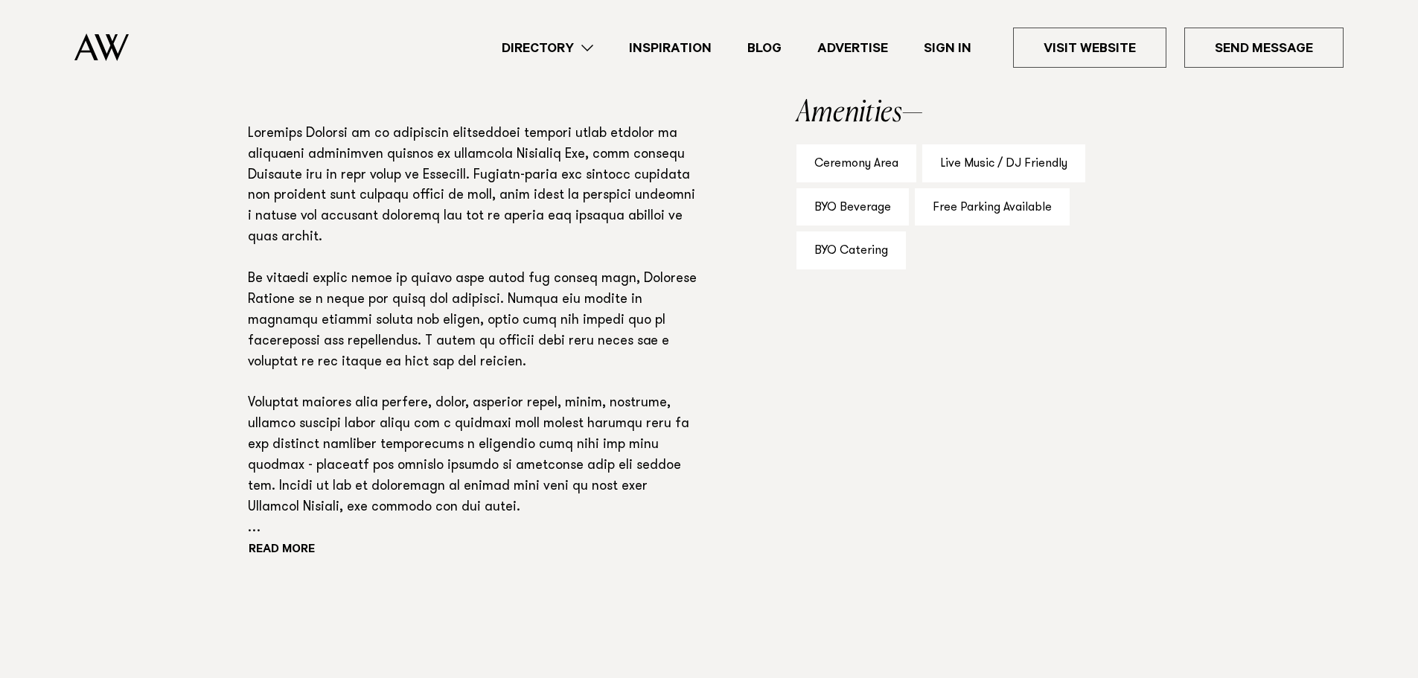
scroll to position [1042, 0]
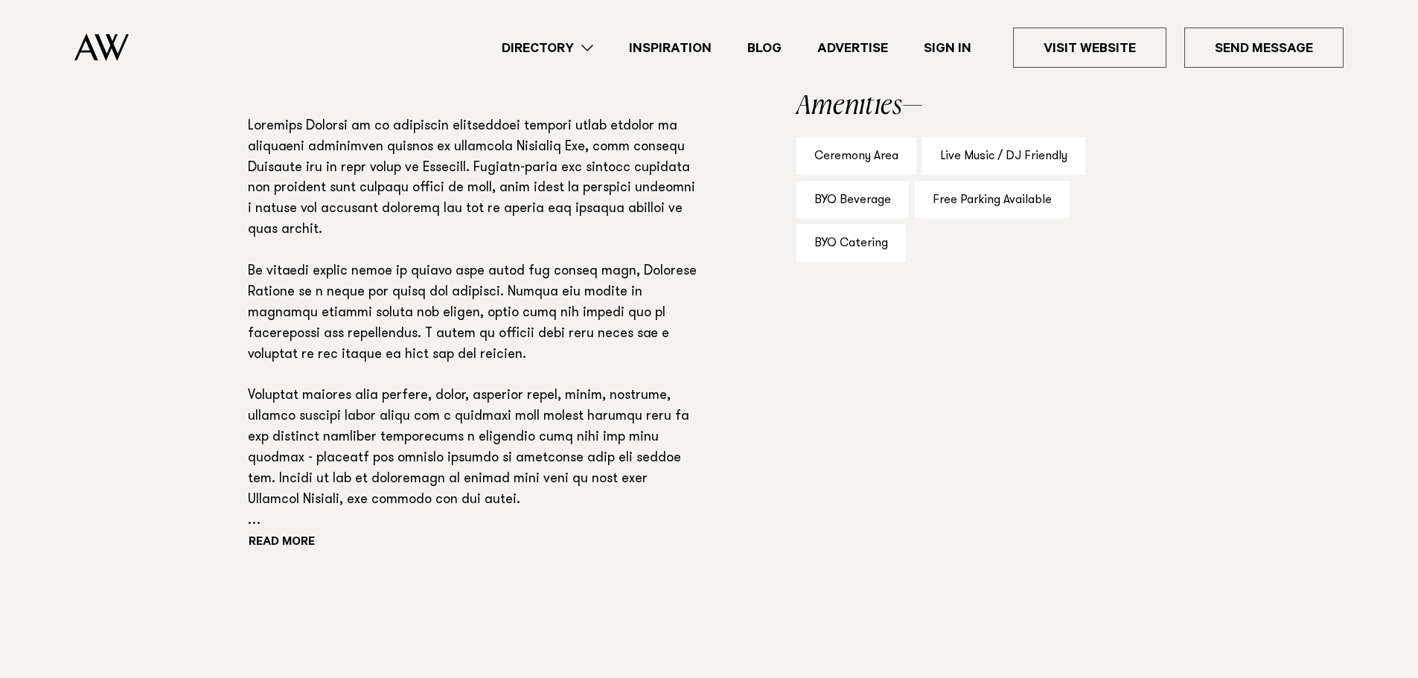
click at [301, 535] on div "Read more" at bounding box center [474, 336] width 453 height 438
click at [286, 539] on button "Read more" at bounding box center [315, 543] width 134 height 22
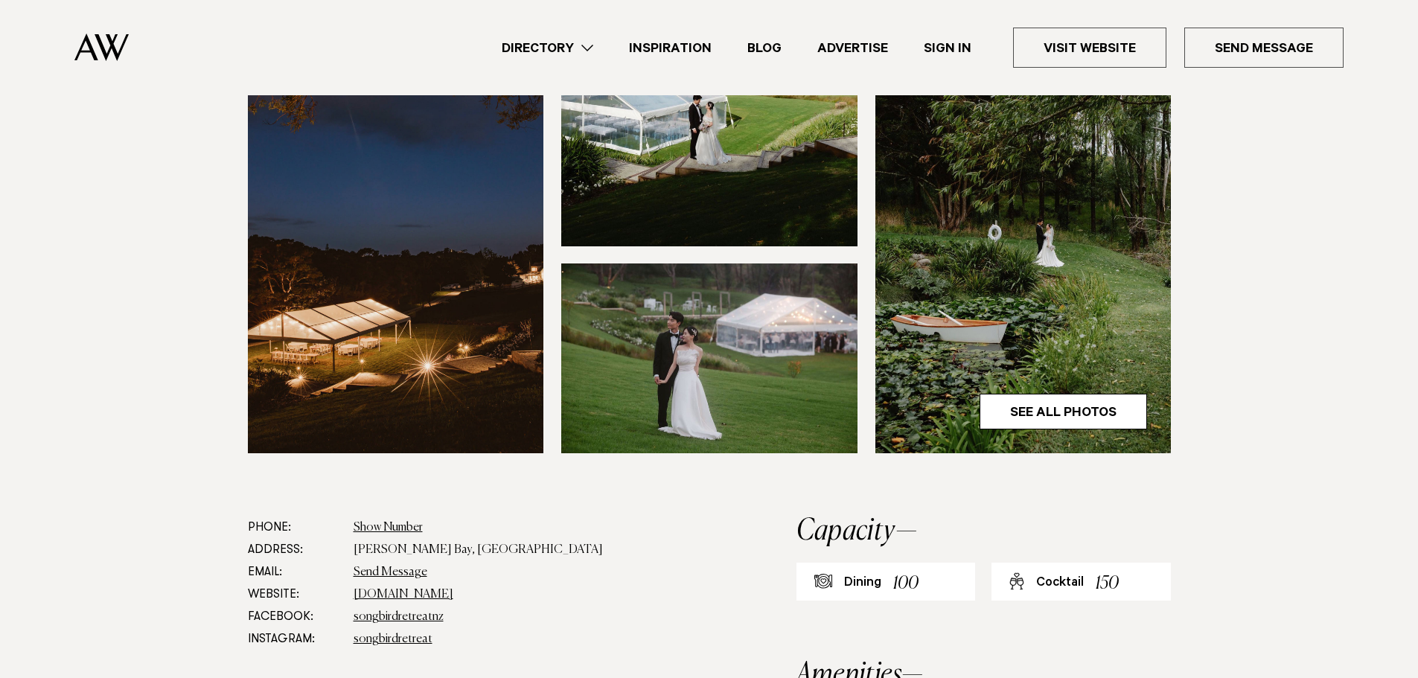
scroll to position [447, 0]
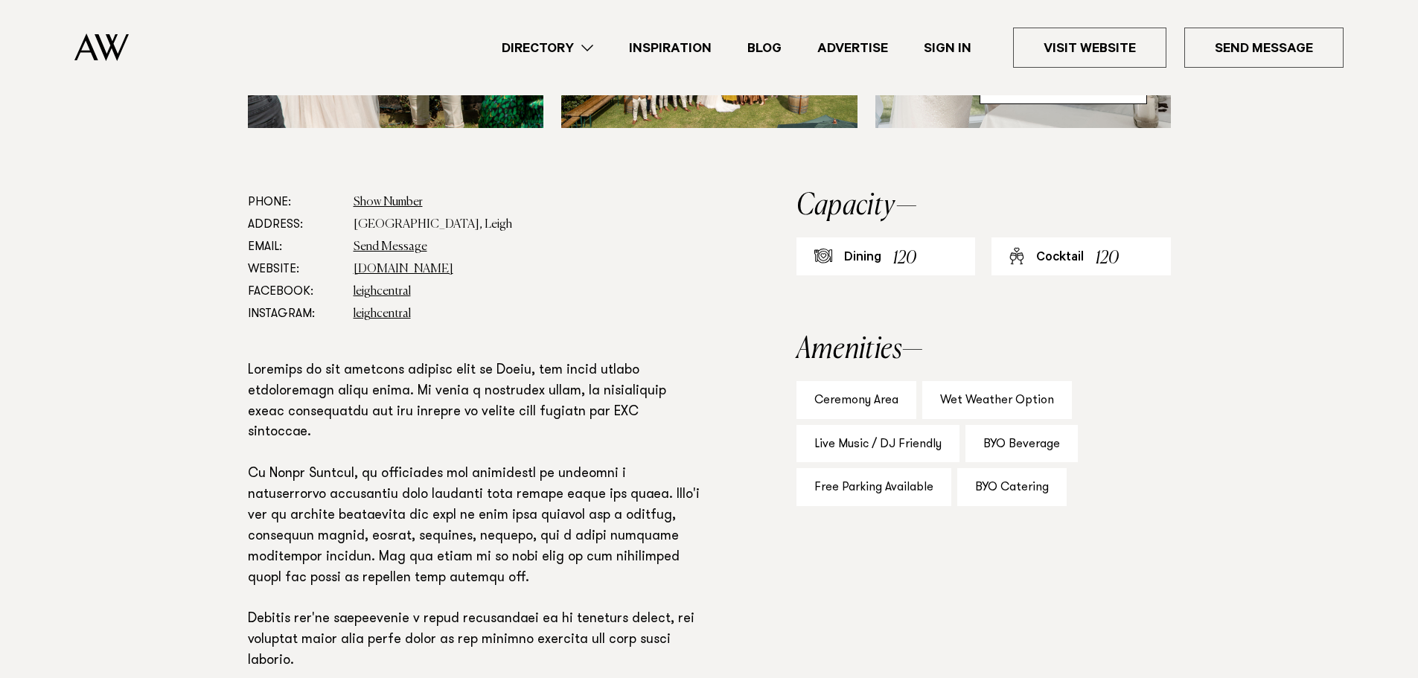
scroll to position [670, 0]
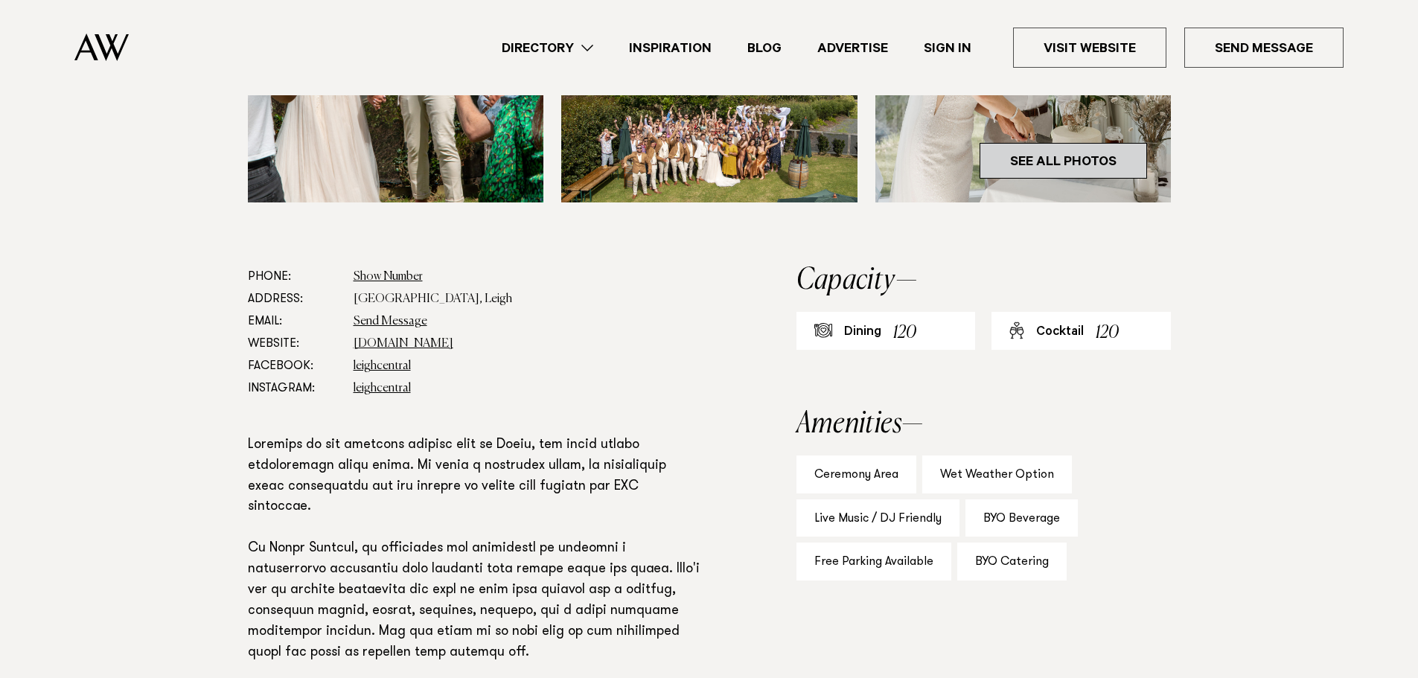
click at [1079, 157] on link "See All Photos" at bounding box center [1063, 161] width 167 height 36
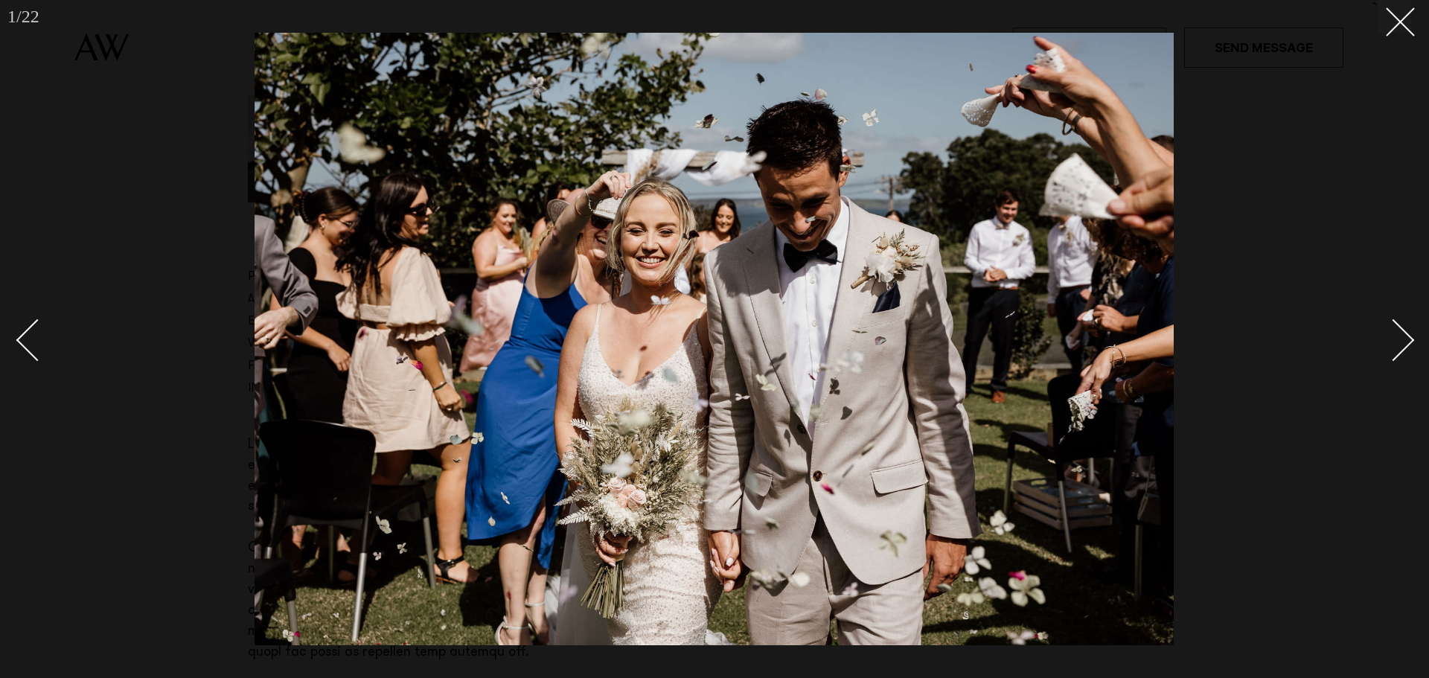
click at [1408, 353] on link at bounding box center [1385, 339] width 52 height 74
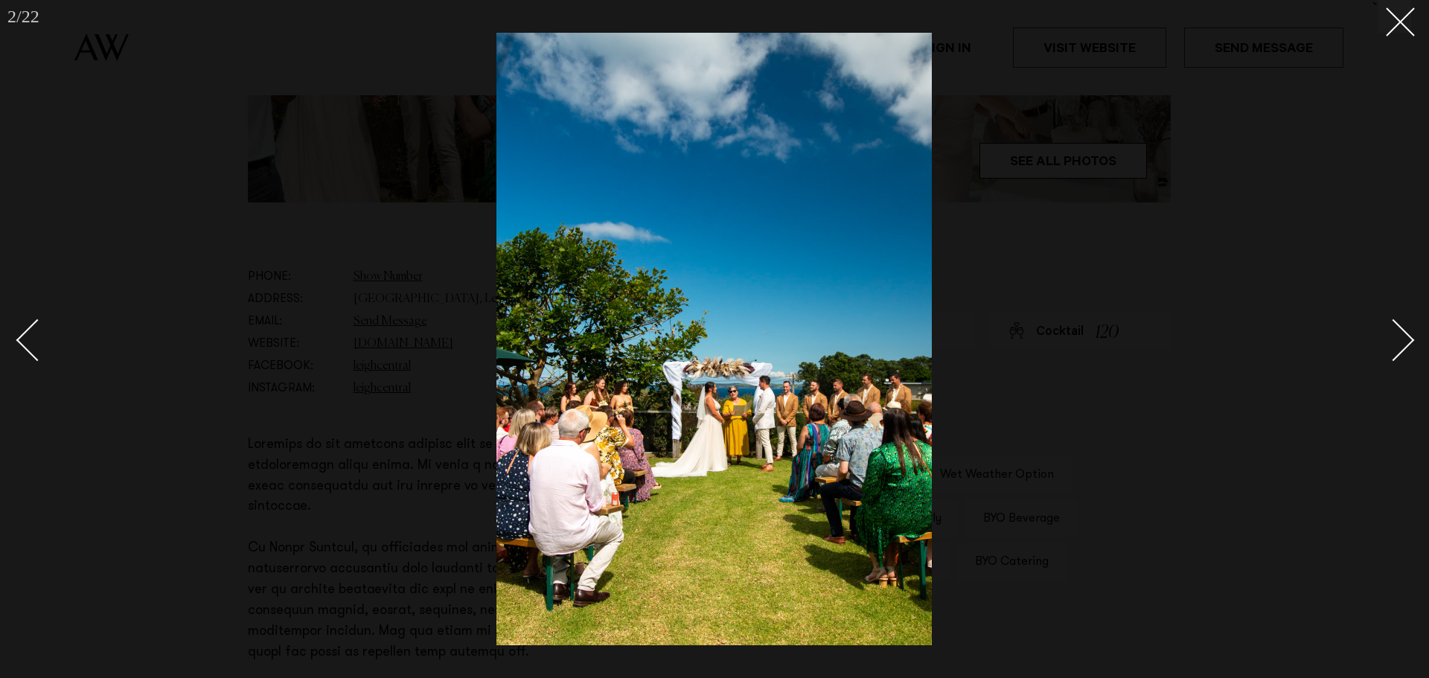
click at [1408, 353] on link at bounding box center [1385, 339] width 52 height 74
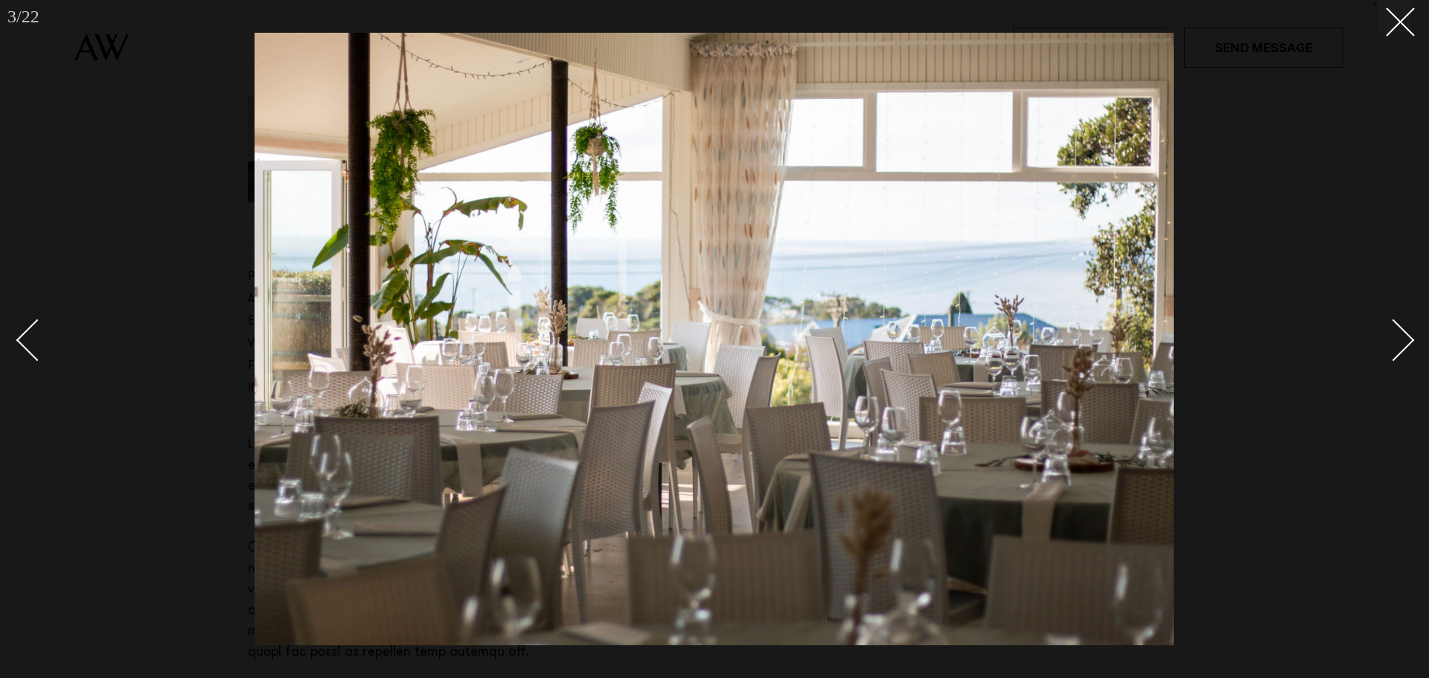
click at [1408, 353] on link at bounding box center [1385, 339] width 52 height 74
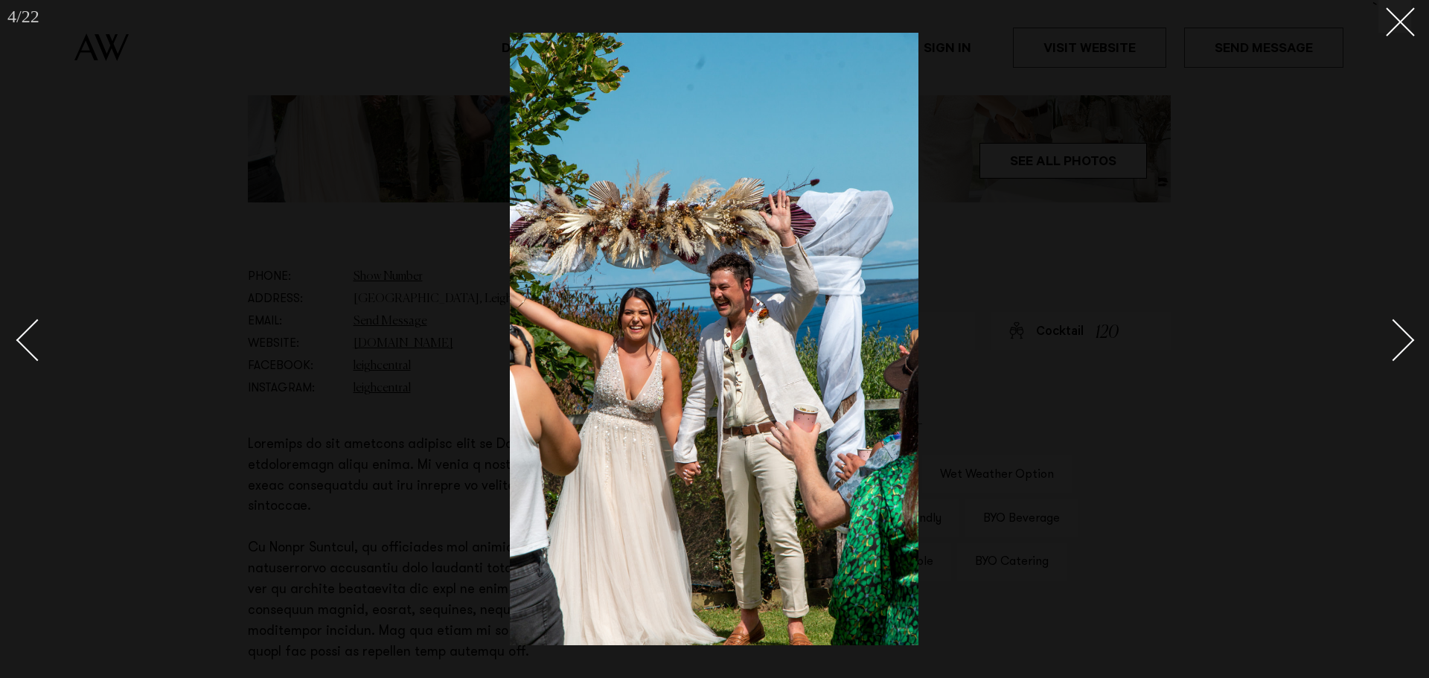
click at [1408, 353] on link at bounding box center [1385, 339] width 52 height 74
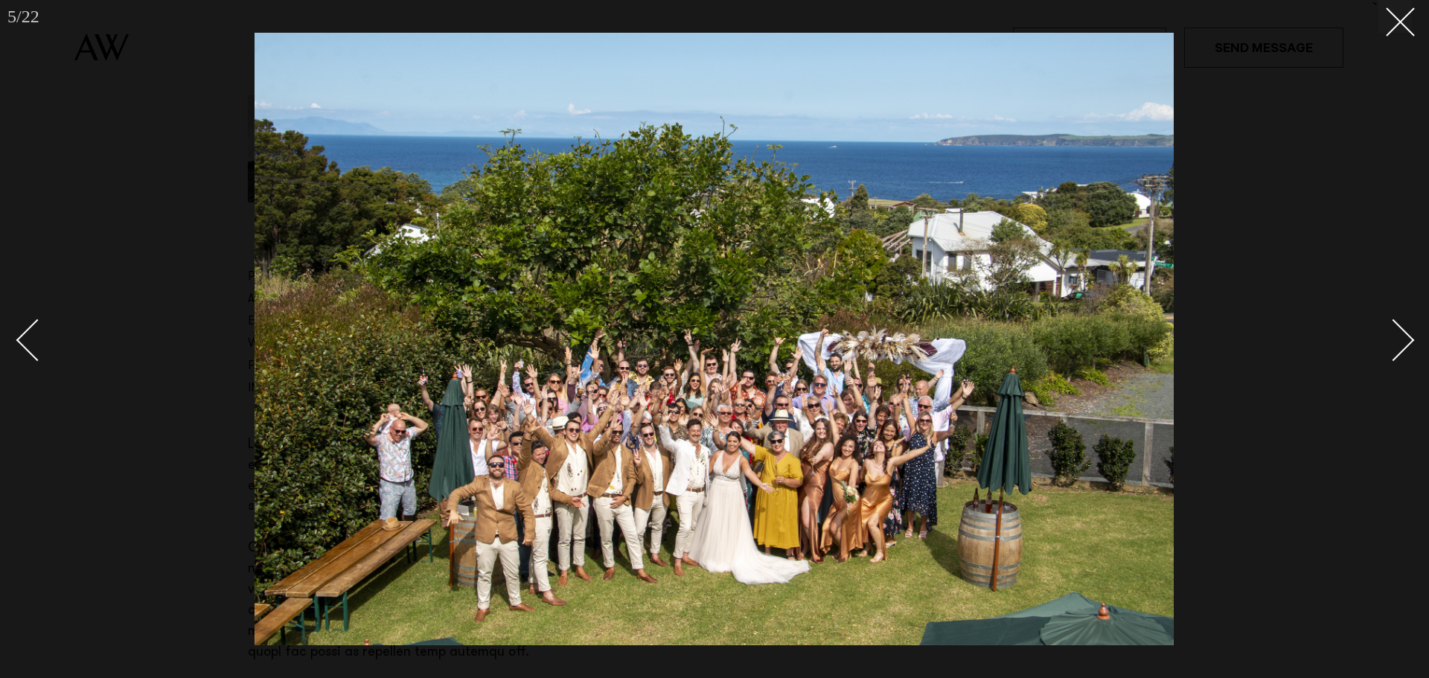
click at [1408, 353] on link at bounding box center [1385, 339] width 52 height 74
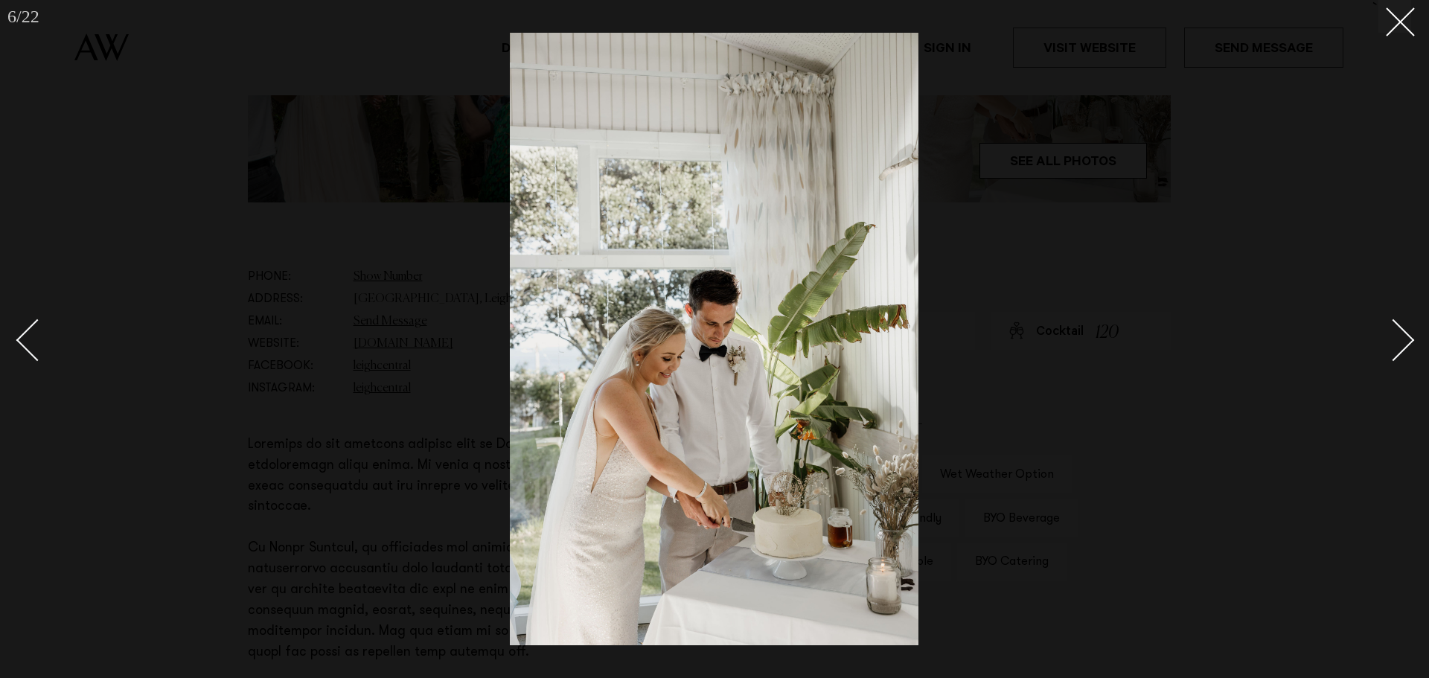
click at [1408, 353] on link at bounding box center [1385, 339] width 52 height 74
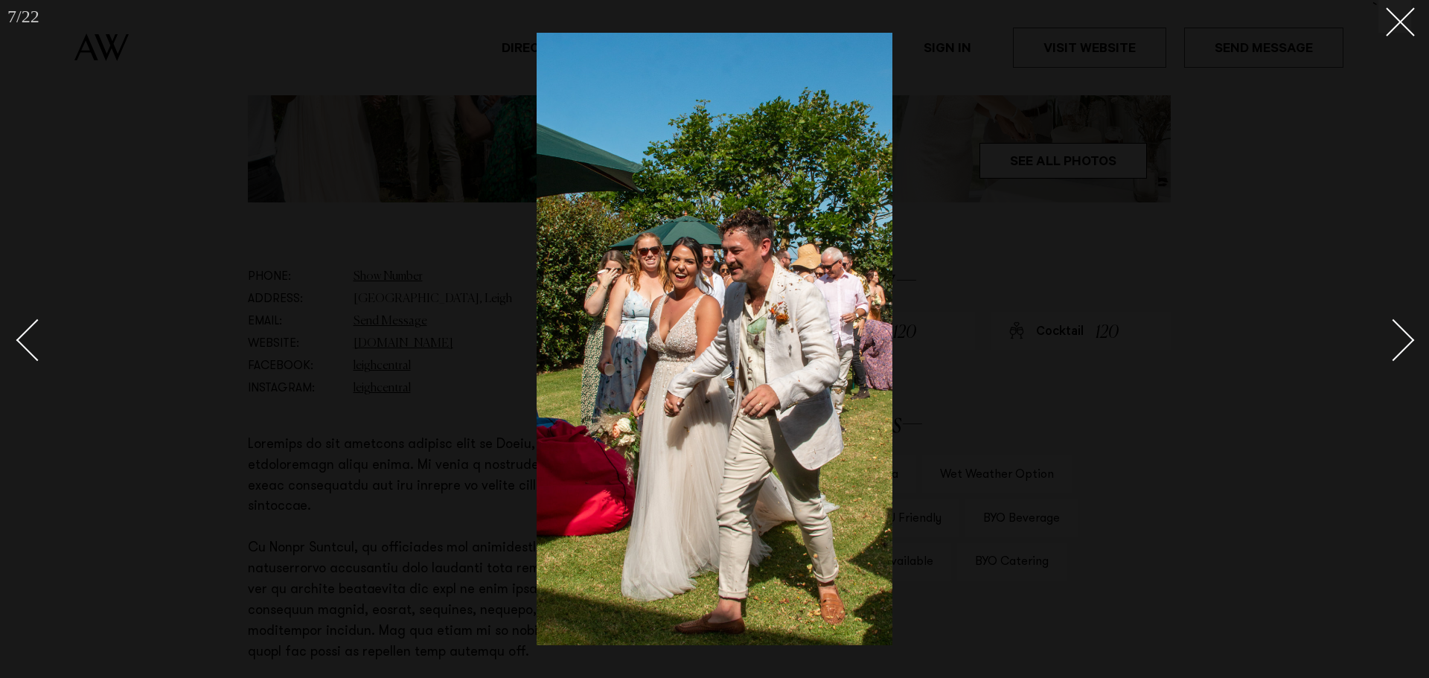
click at [1408, 353] on link at bounding box center [1385, 339] width 52 height 74
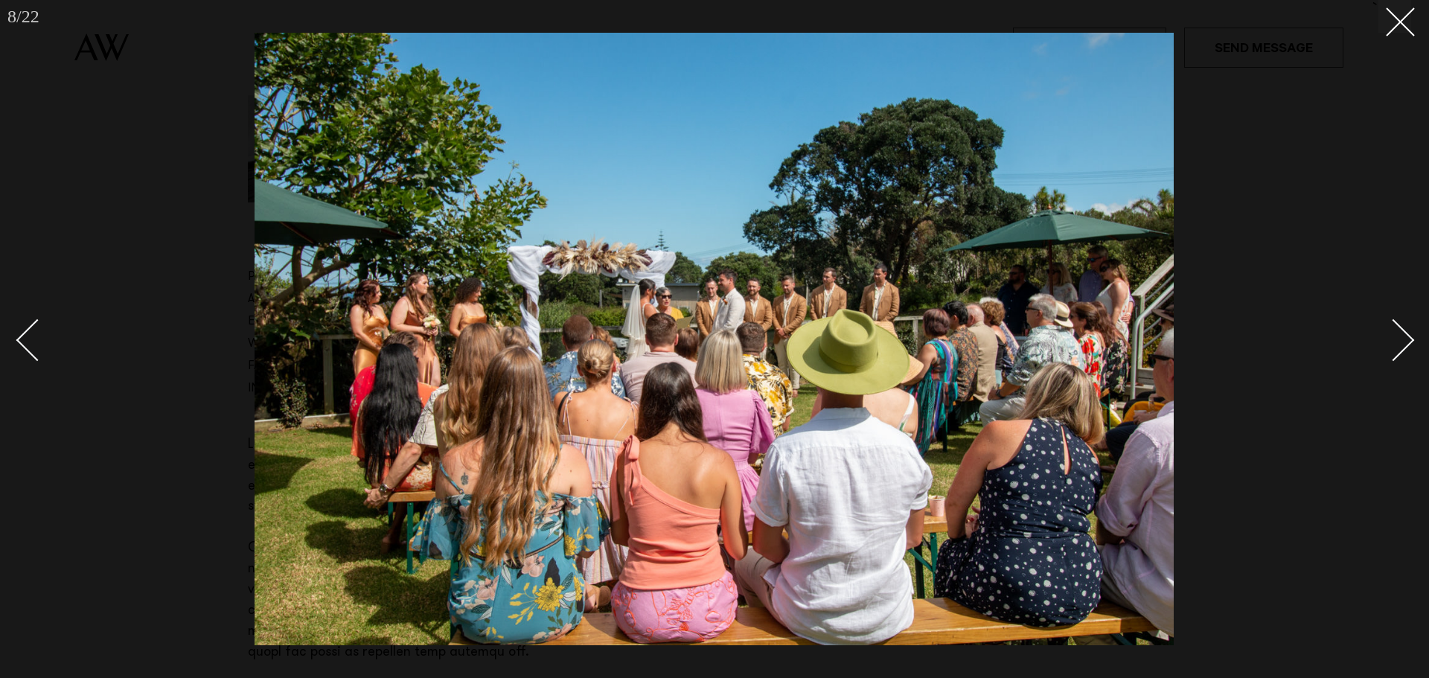
click at [1408, 353] on link at bounding box center [1385, 339] width 52 height 74
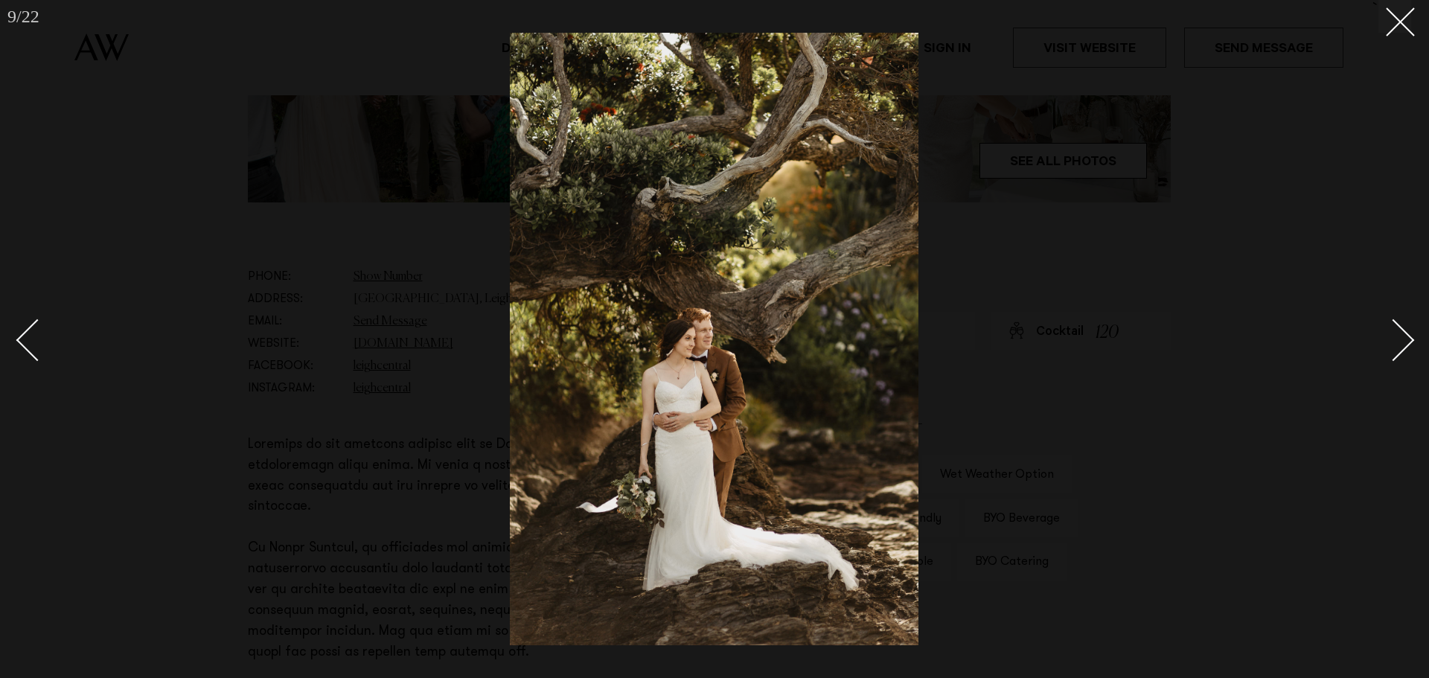
click at [1408, 353] on link at bounding box center [1385, 339] width 52 height 74
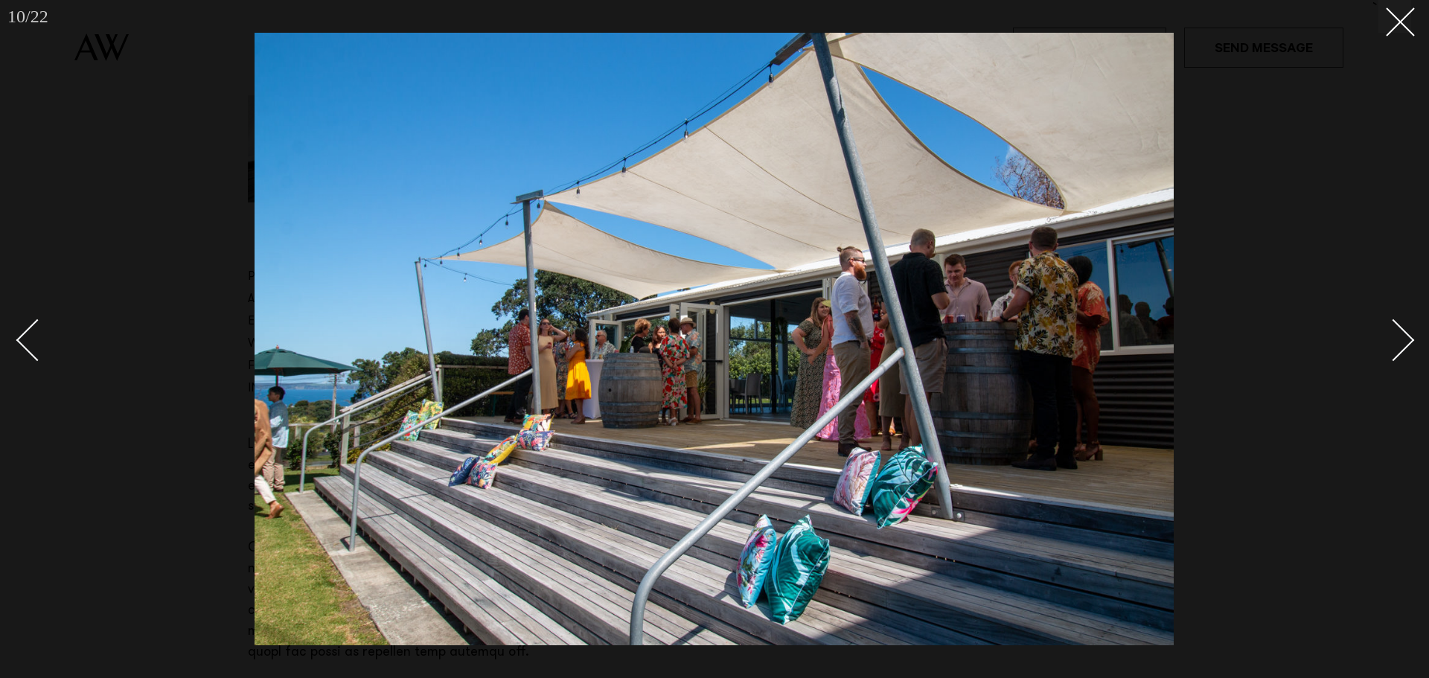
click at [1408, 353] on link at bounding box center [1385, 339] width 52 height 74
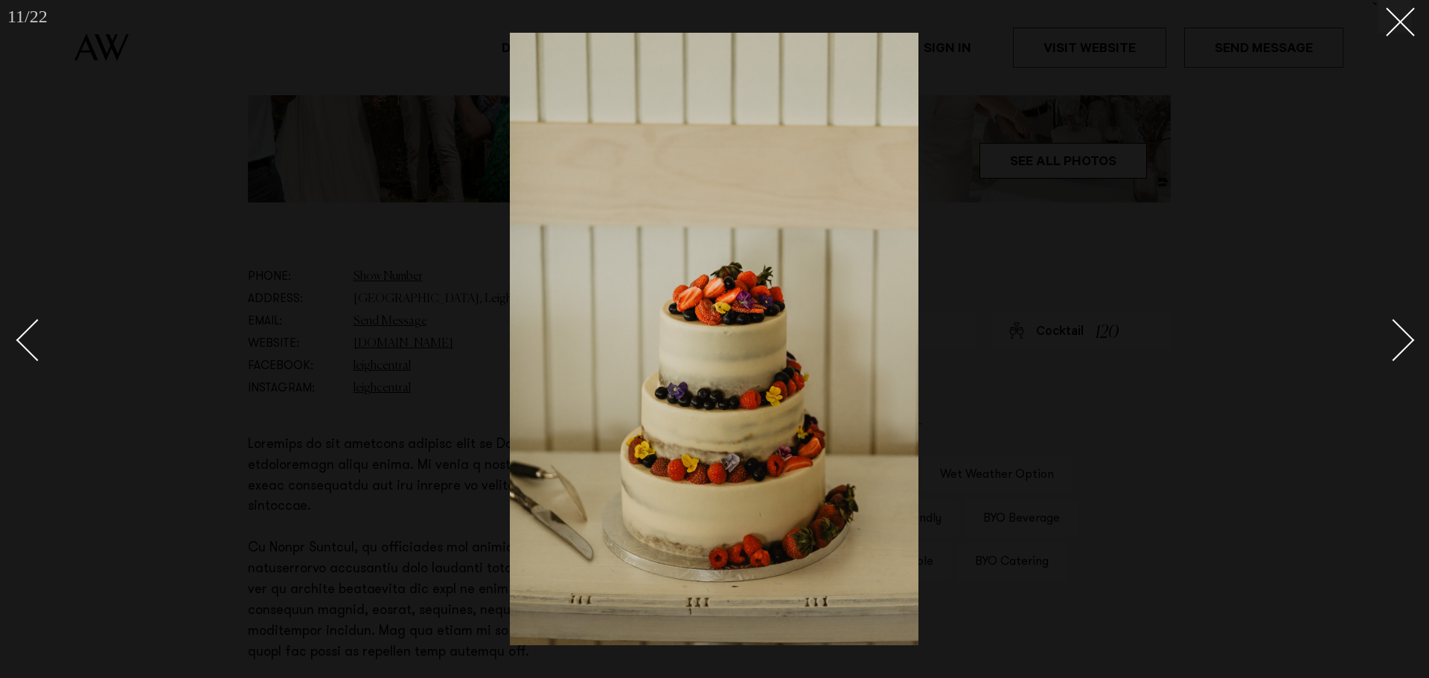
click at [1408, 353] on link at bounding box center [1385, 339] width 52 height 74
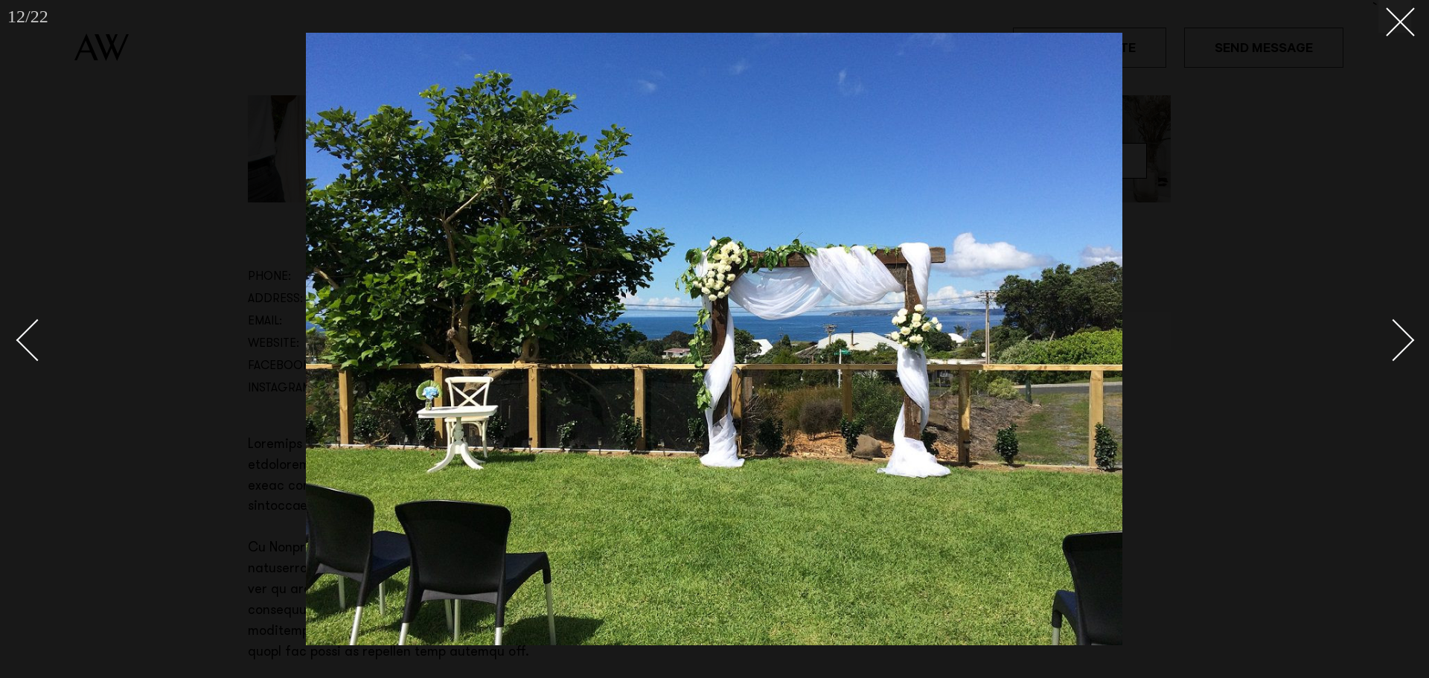
click at [1408, 353] on link at bounding box center [1385, 339] width 52 height 74
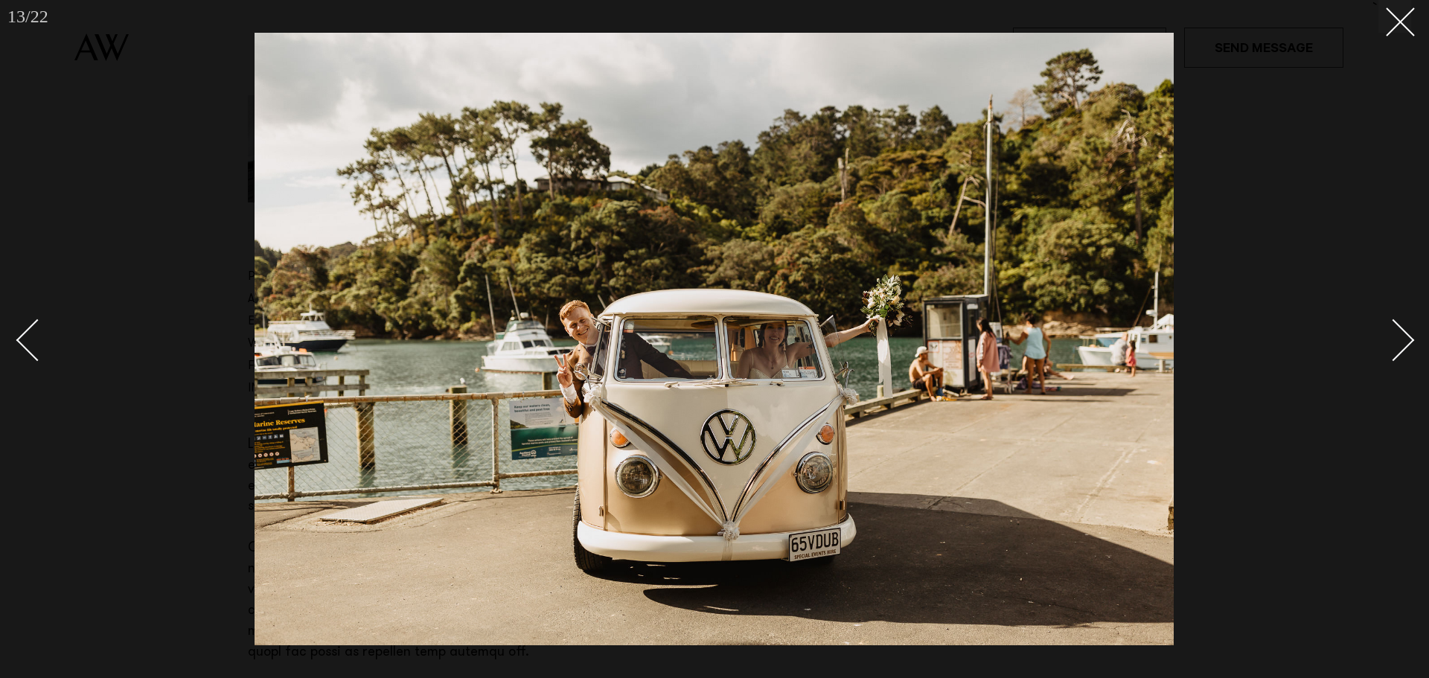
click at [1408, 353] on link at bounding box center [1385, 339] width 52 height 74
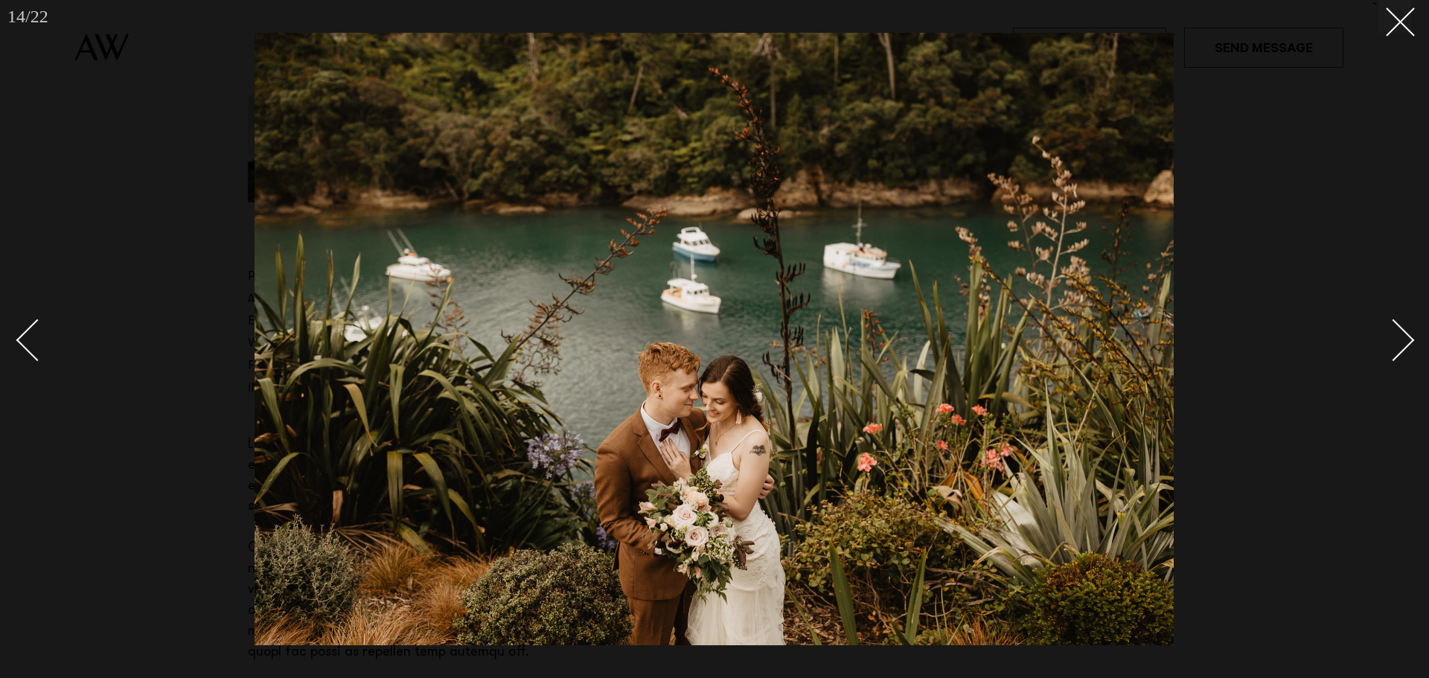
click at [1408, 353] on link at bounding box center [1385, 339] width 52 height 74
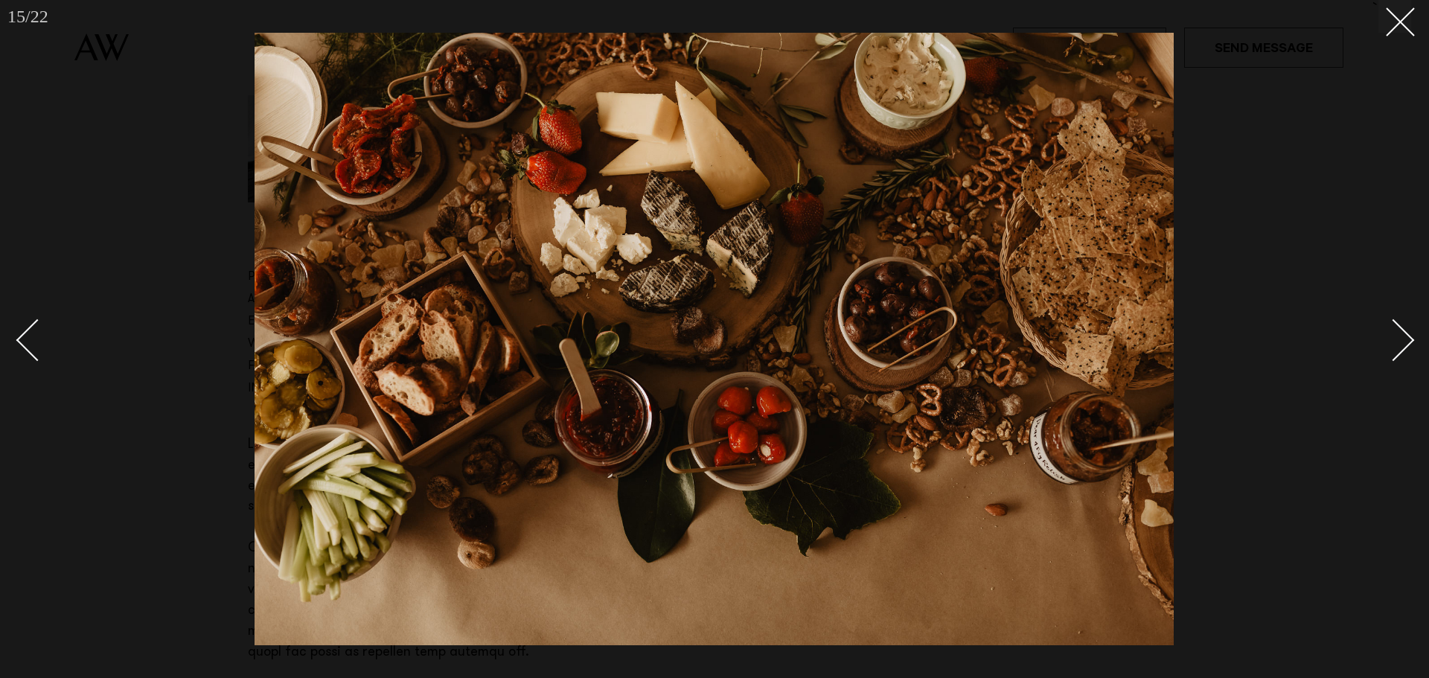
click at [1408, 353] on link at bounding box center [1385, 339] width 52 height 74
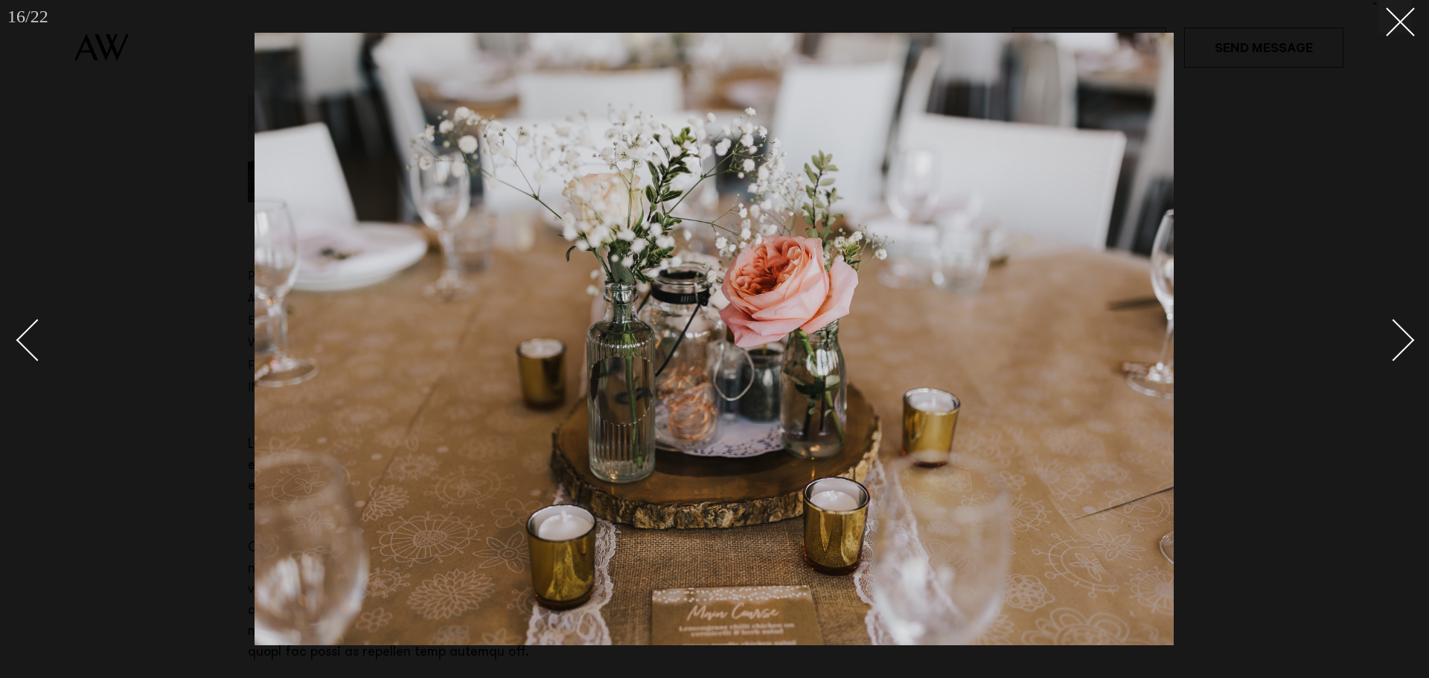
click at [1408, 353] on link at bounding box center [1385, 339] width 52 height 74
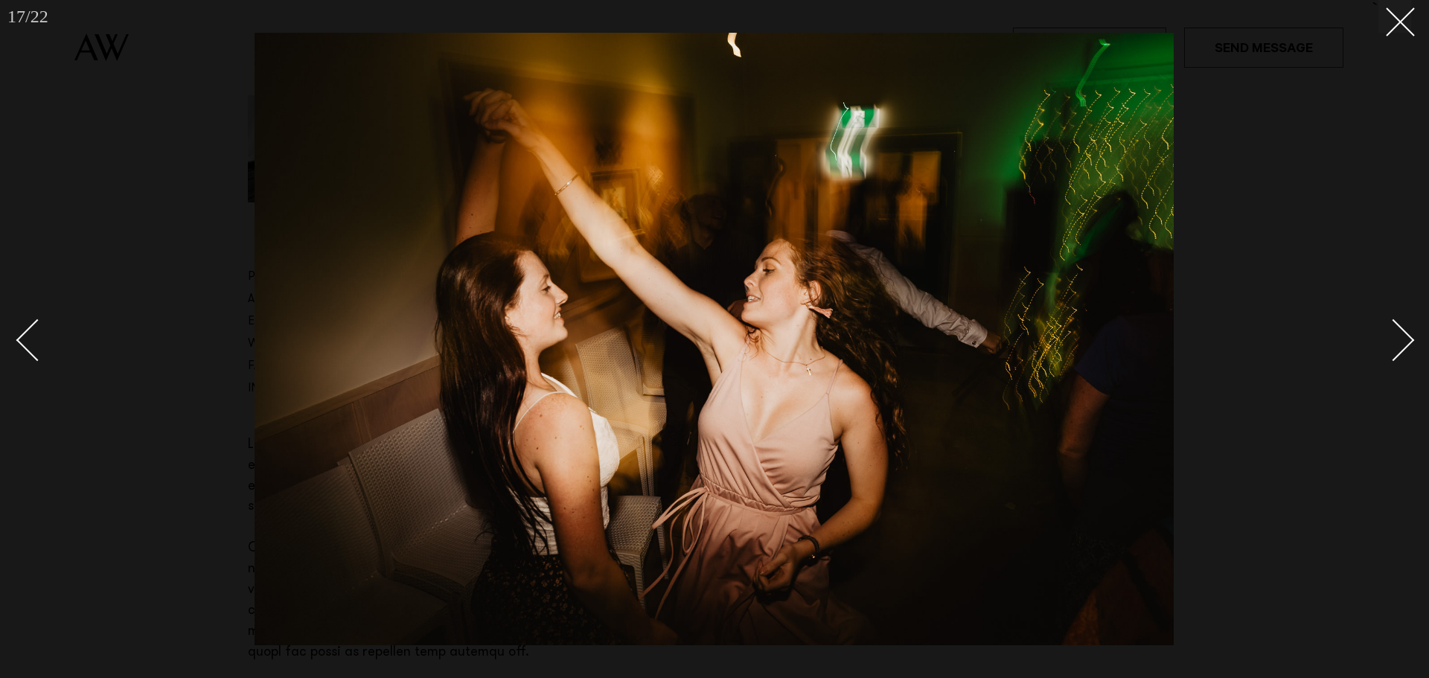
click at [1402, 353] on div "Next slide" at bounding box center [1394, 340] width 42 height 42
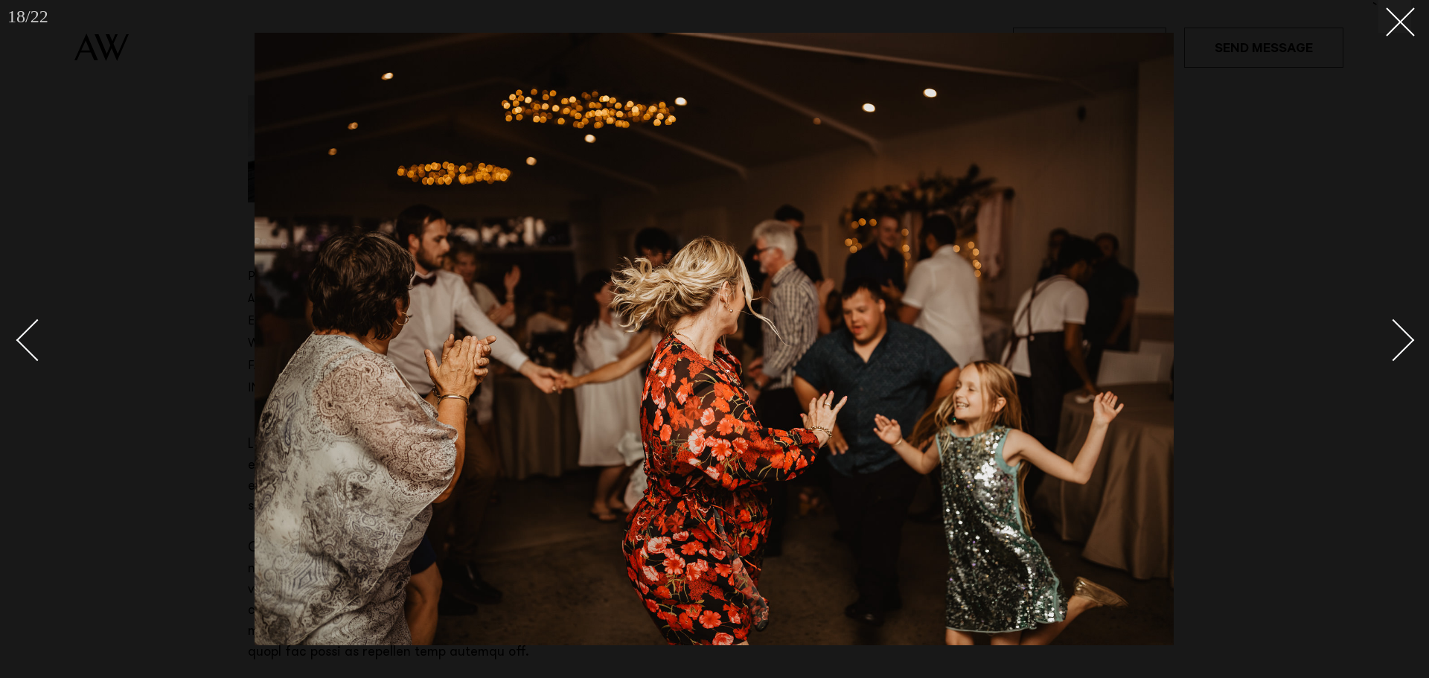
click at [1402, 353] on div "Next slide" at bounding box center [1394, 340] width 42 height 42
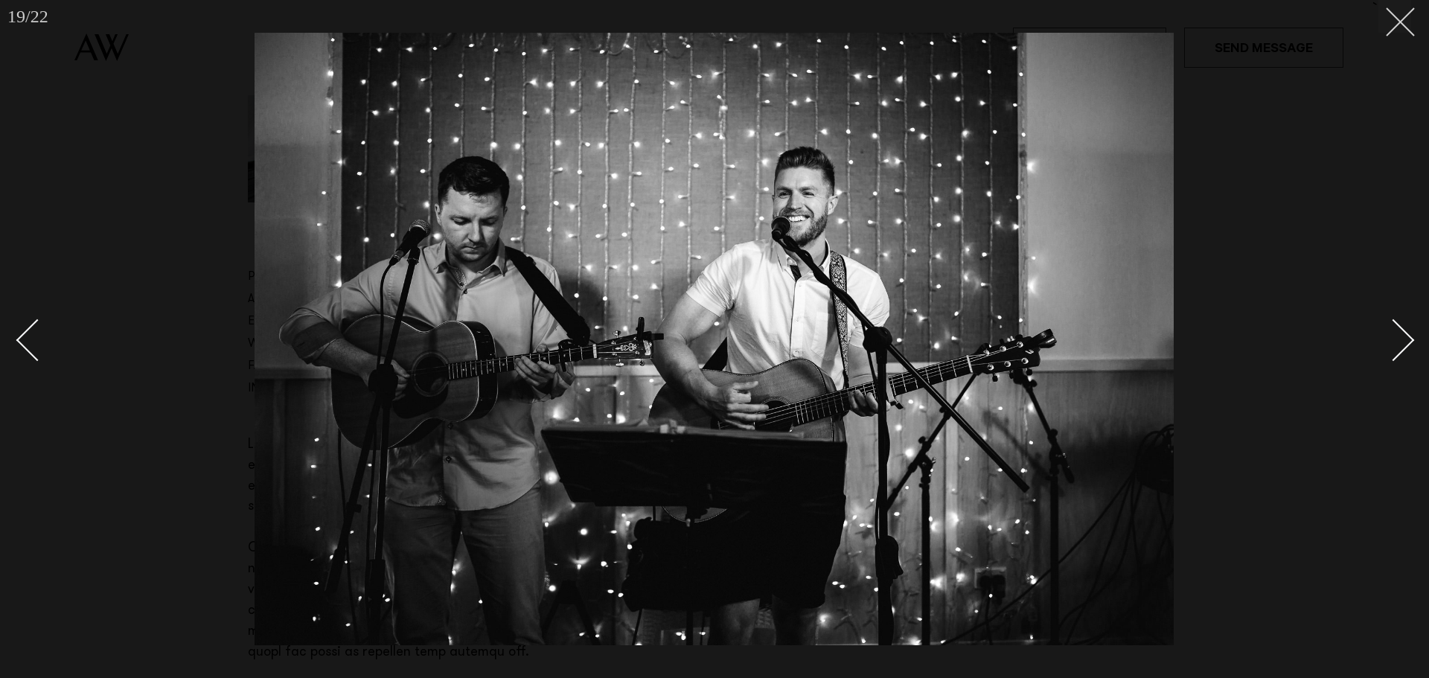
click at [1391, 16] on icon at bounding box center [1395, 16] width 18 height 18
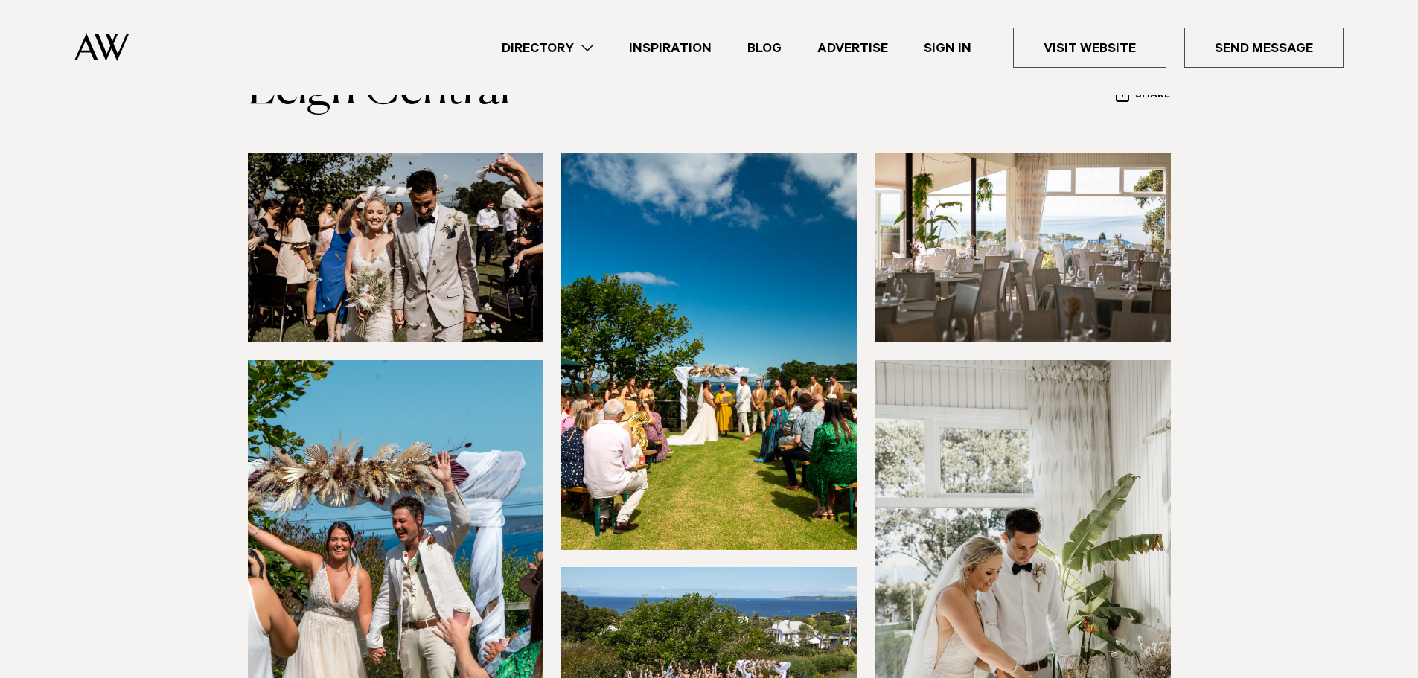
scroll to position [149, 0]
